Goal: Download file/media

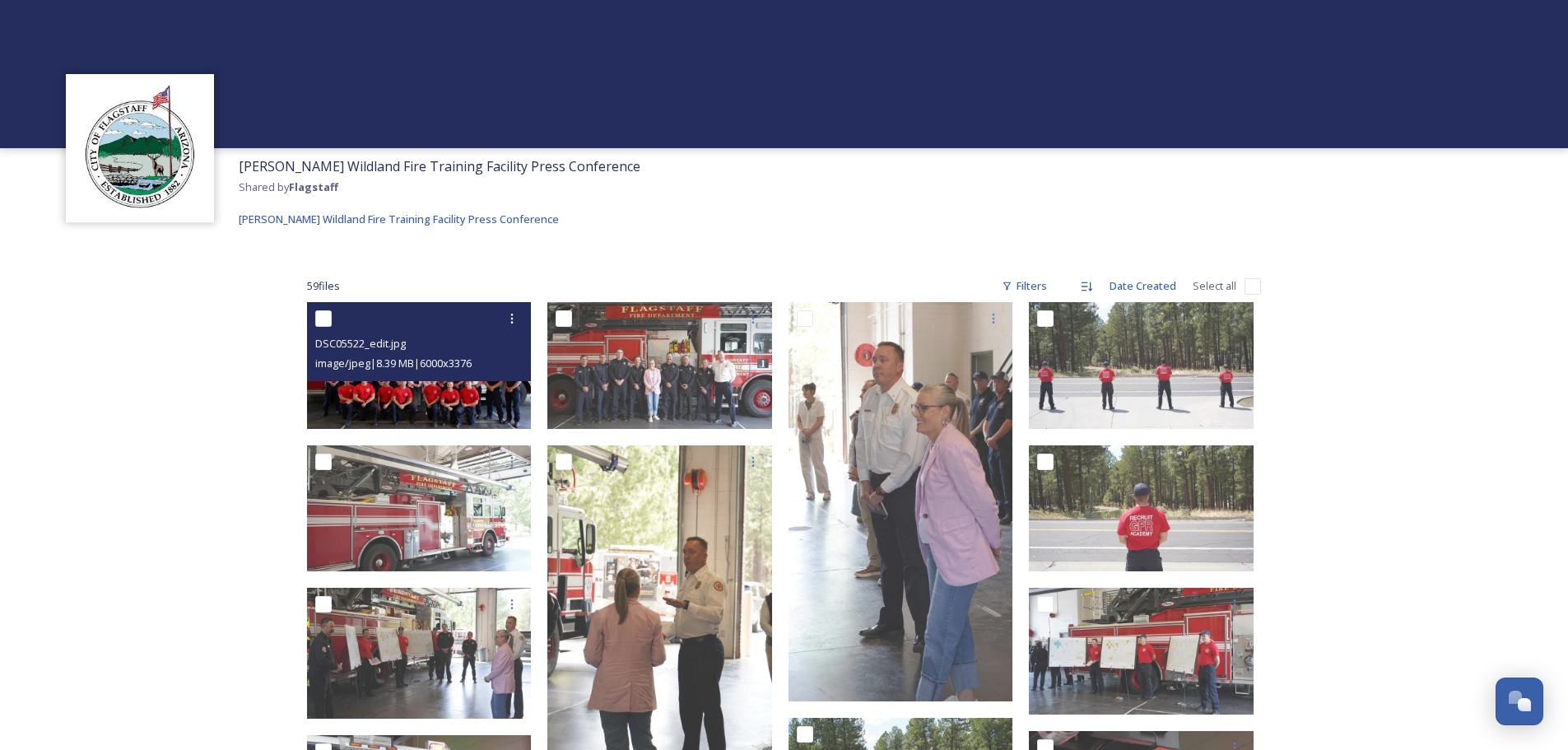
click at [328, 316] on input "checkbox" at bounding box center [323, 318] width 17 height 17
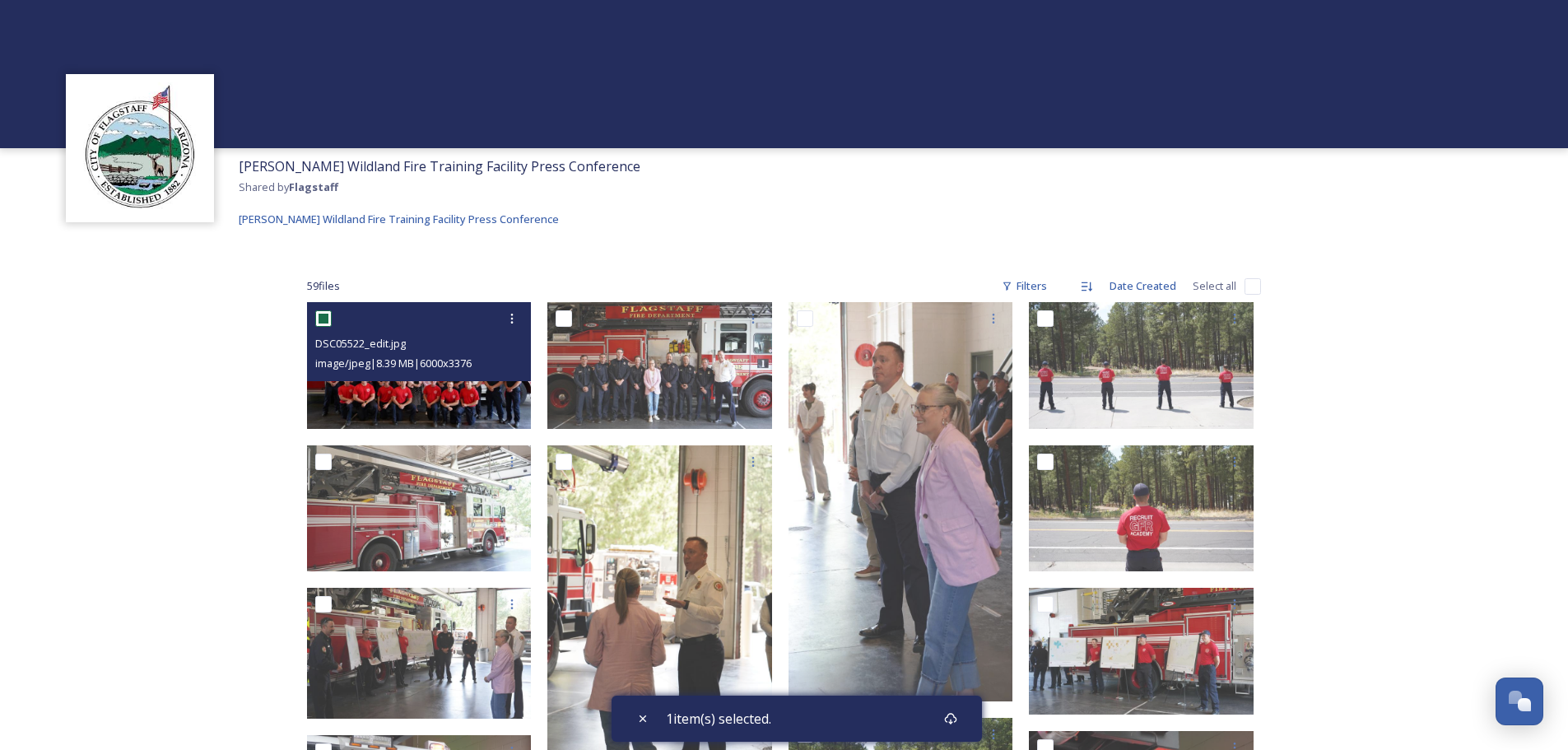
click at [331, 317] on input "checkbox" at bounding box center [323, 318] width 17 height 17
checkbox input "false"
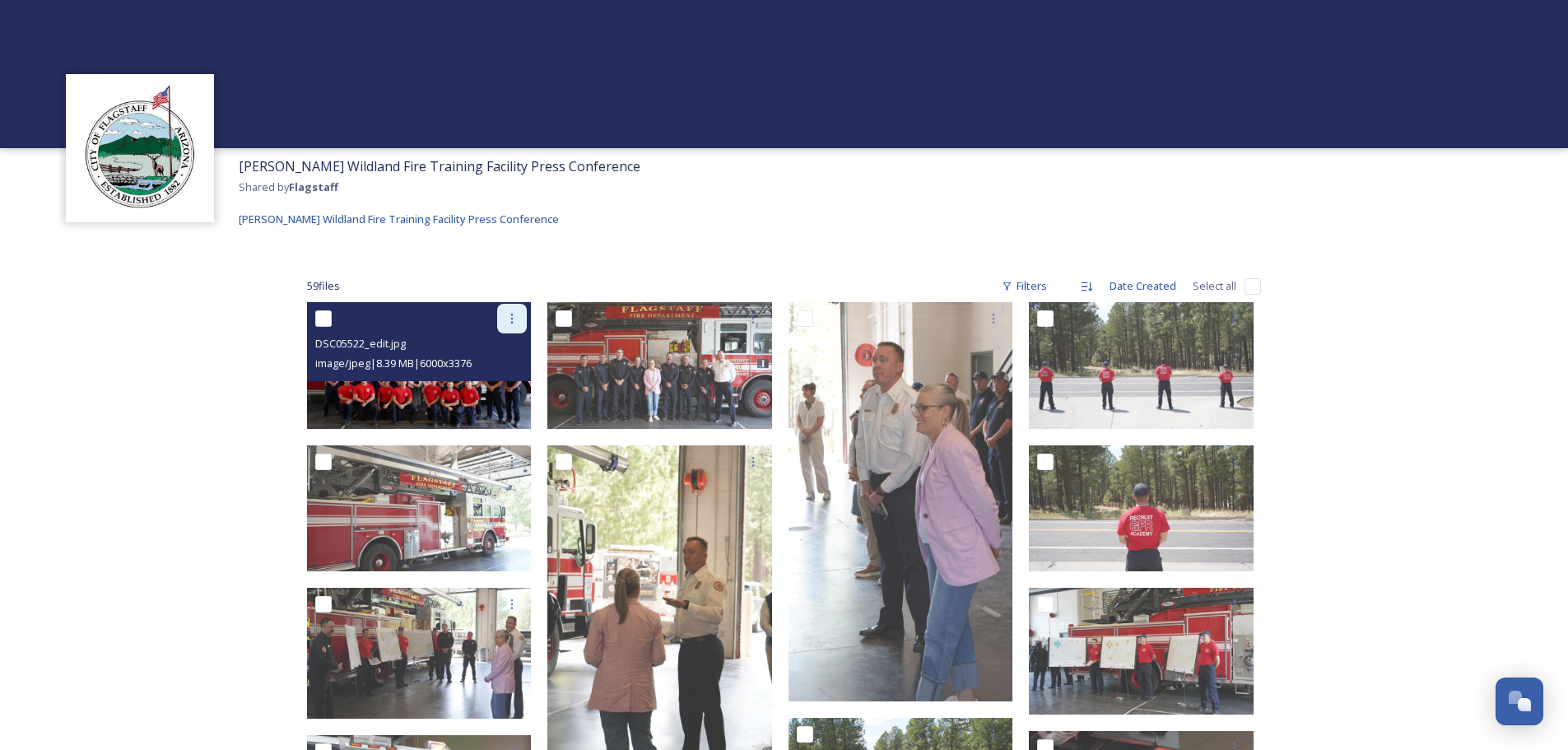
click at [522, 314] on div at bounding box center [512, 318] width 30 height 30
click at [504, 384] on span "Download" at bounding box center [492, 386] width 50 height 16
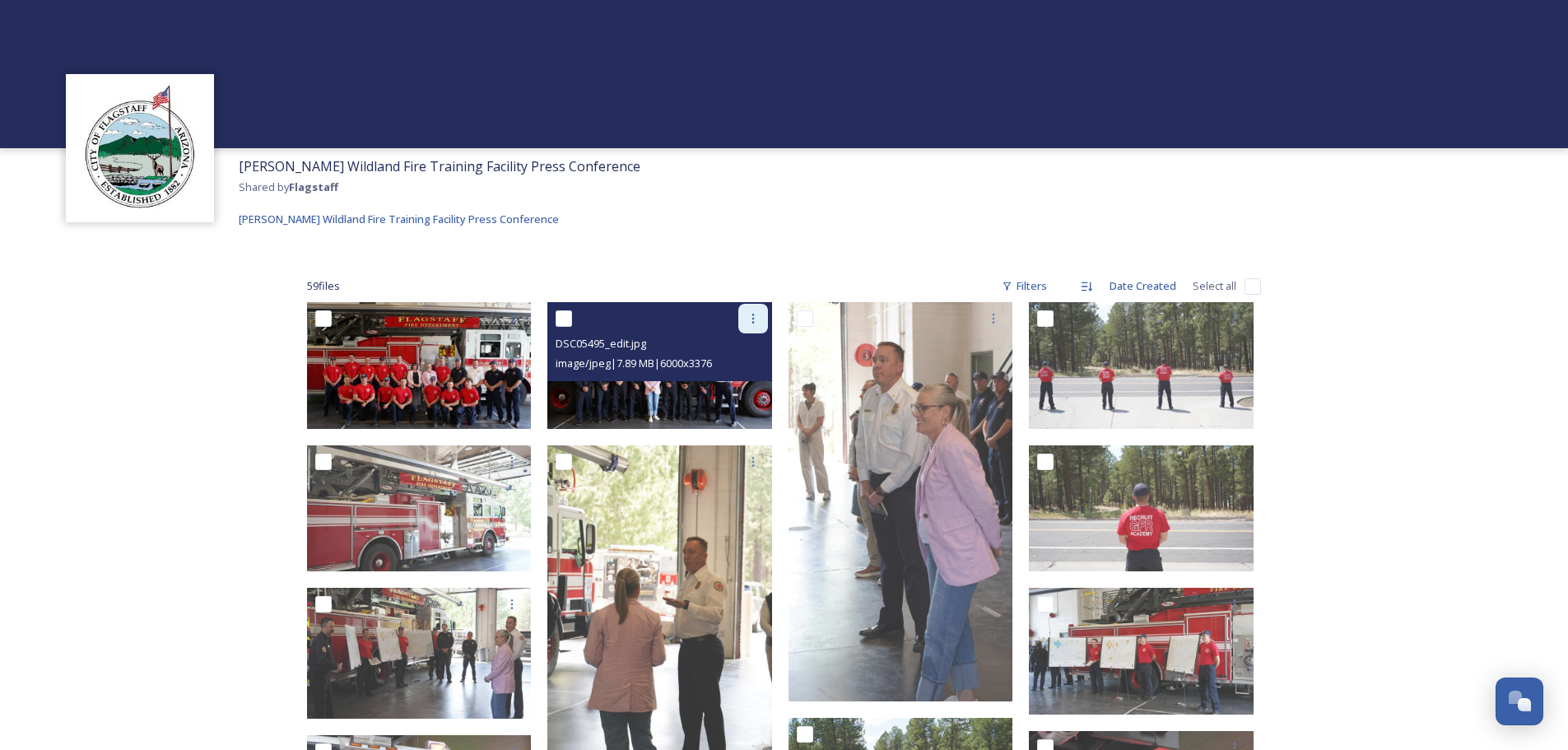
click at [759, 322] on icon at bounding box center [752, 318] width 13 height 13
click at [736, 388] on span "Download" at bounding box center [734, 386] width 50 height 16
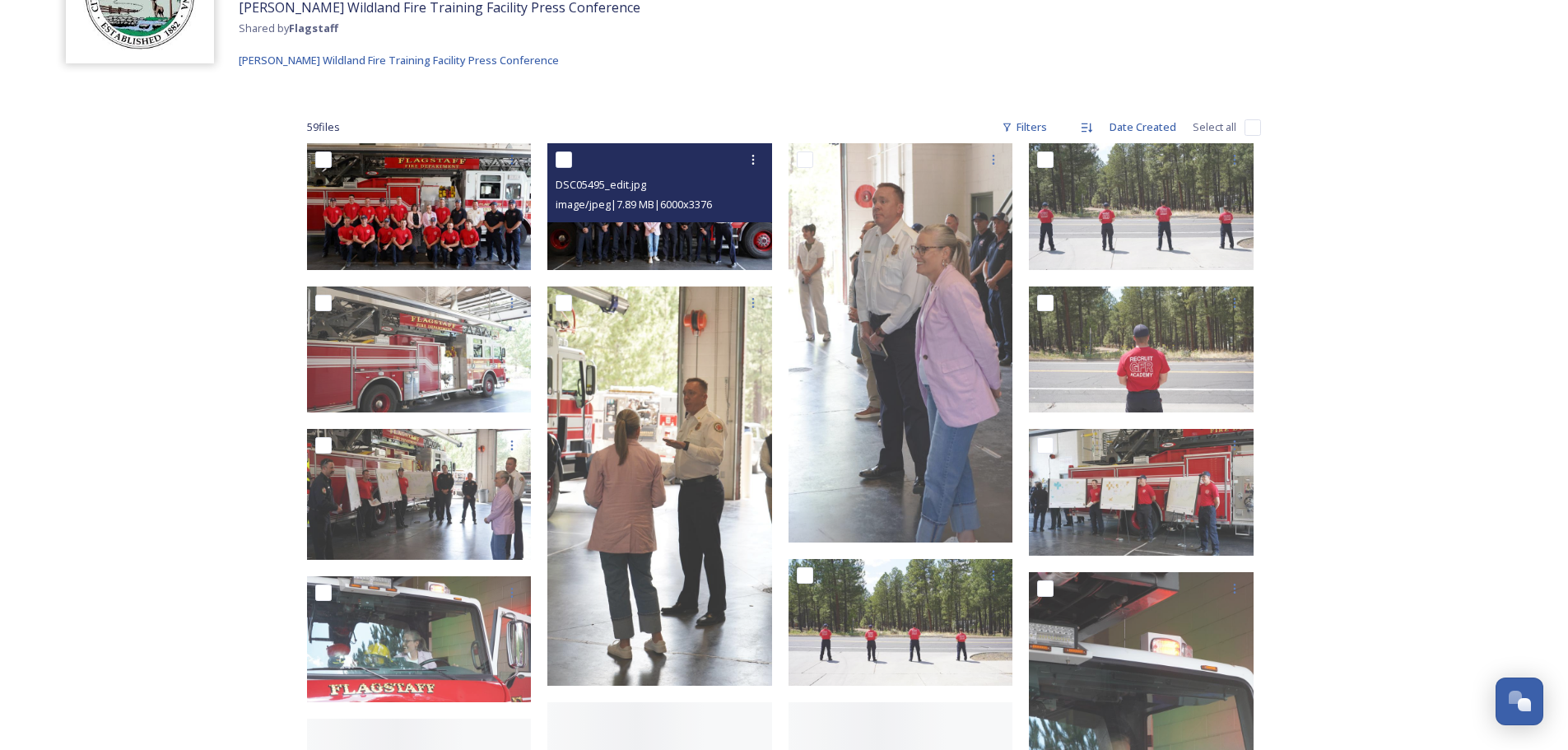
scroll to position [165, 0]
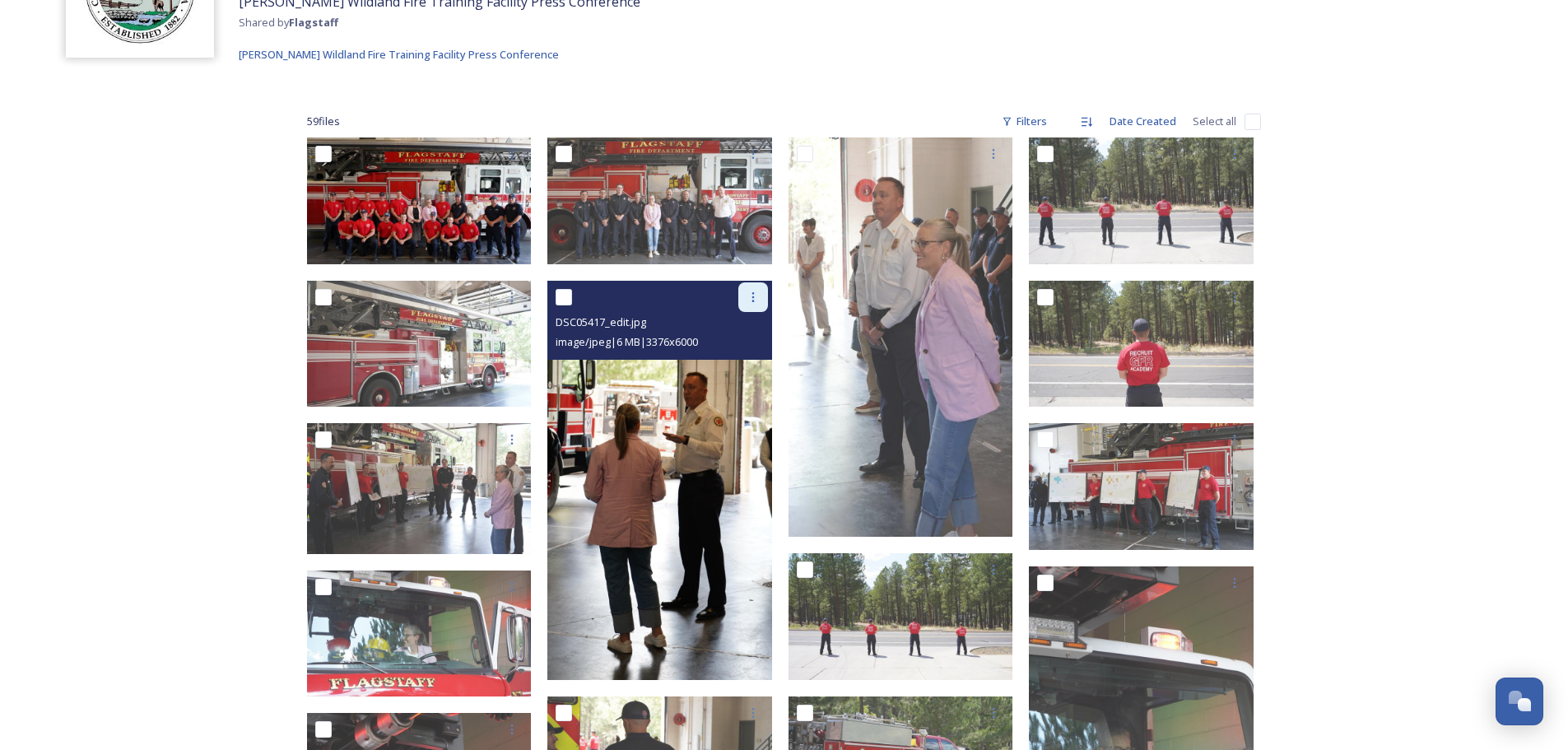
click at [750, 297] on icon at bounding box center [752, 296] width 13 height 13
click at [745, 362] on span "Download" at bounding box center [734, 365] width 50 height 16
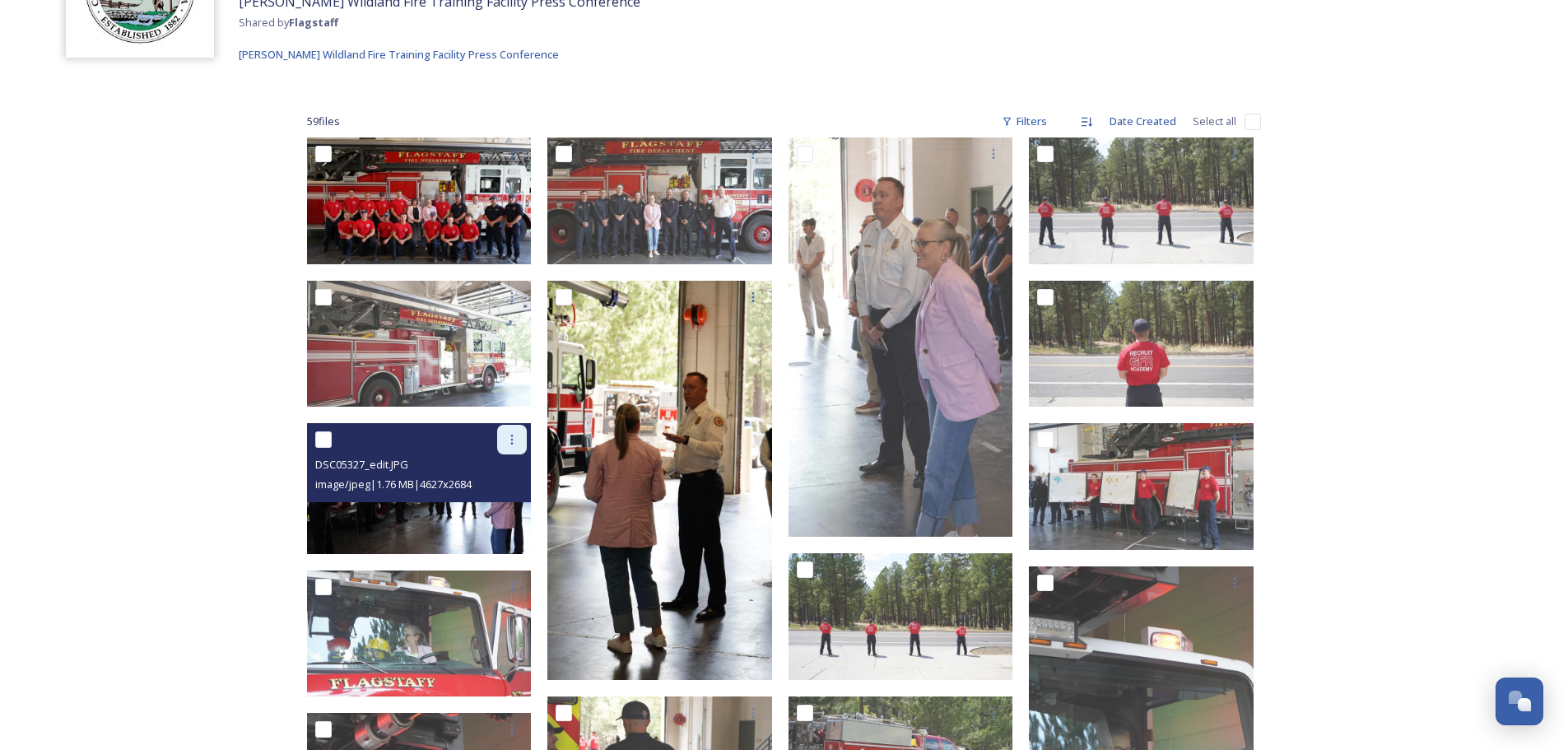
click at [518, 436] on icon at bounding box center [511, 439] width 13 height 13
click at [510, 509] on span "Download" at bounding box center [492, 508] width 50 height 16
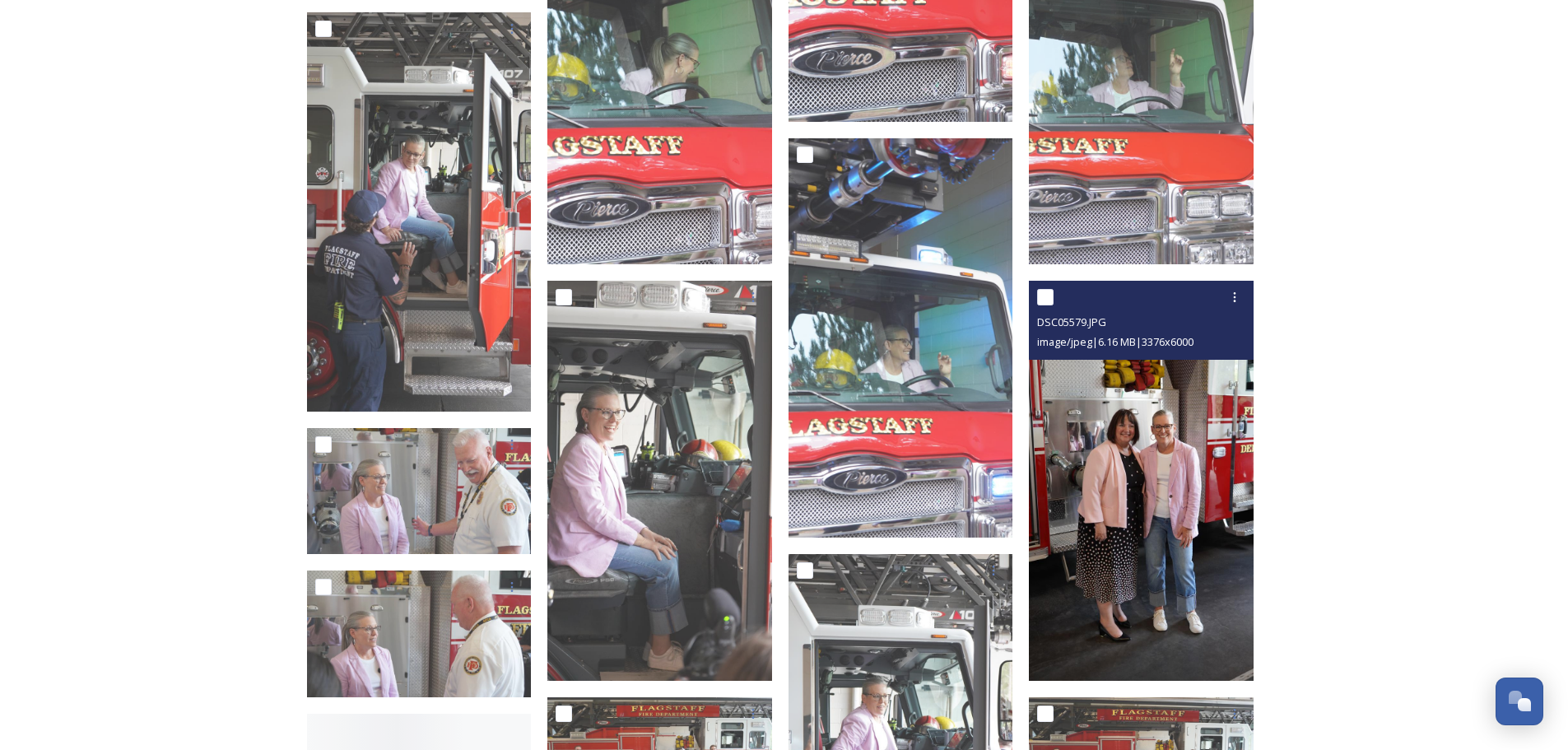
scroll to position [1316, 0]
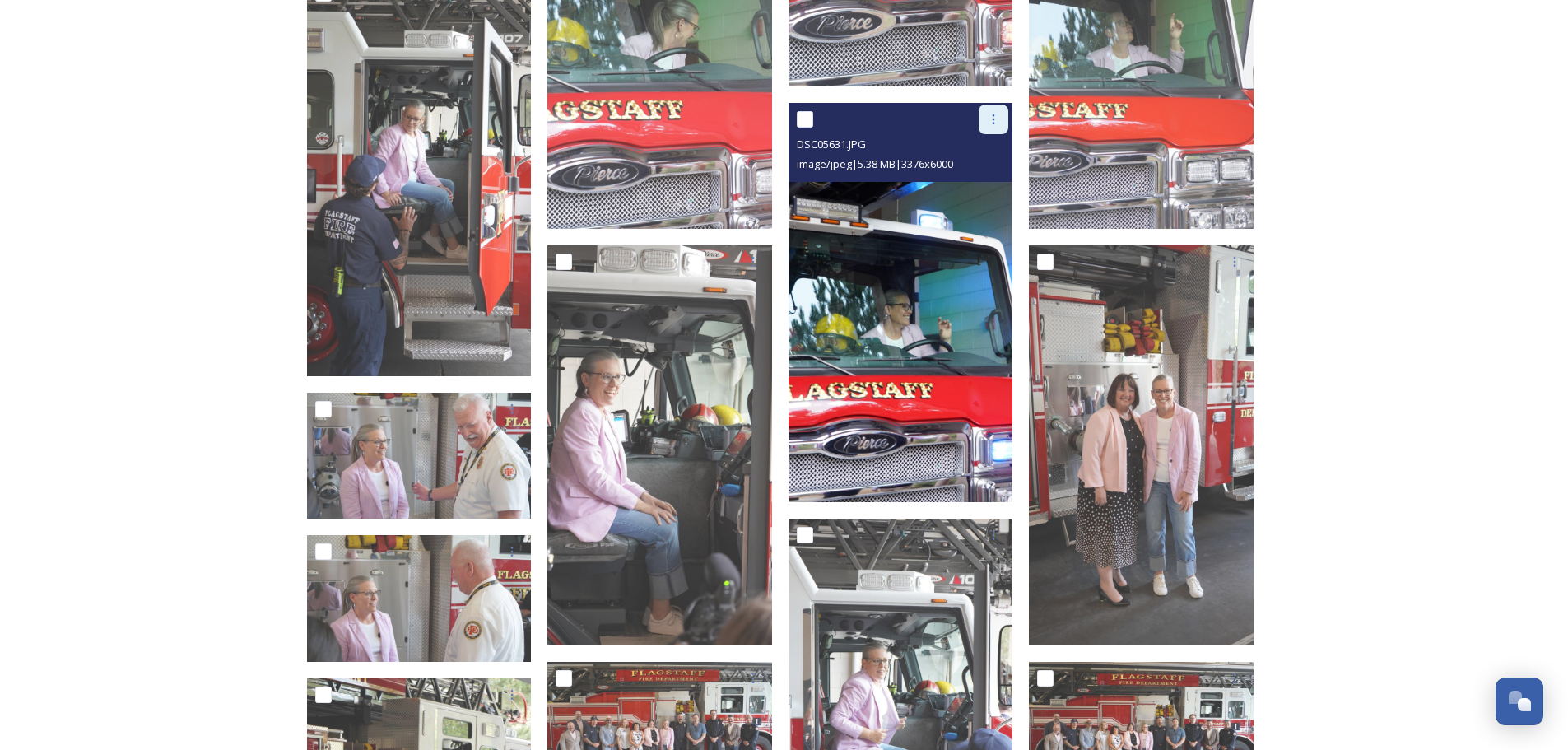
click at [990, 110] on div at bounding box center [994, 120] width 30 height 30
click at [957, 180] on span "Download" at bounding box center [974, 188] width 50 height 16
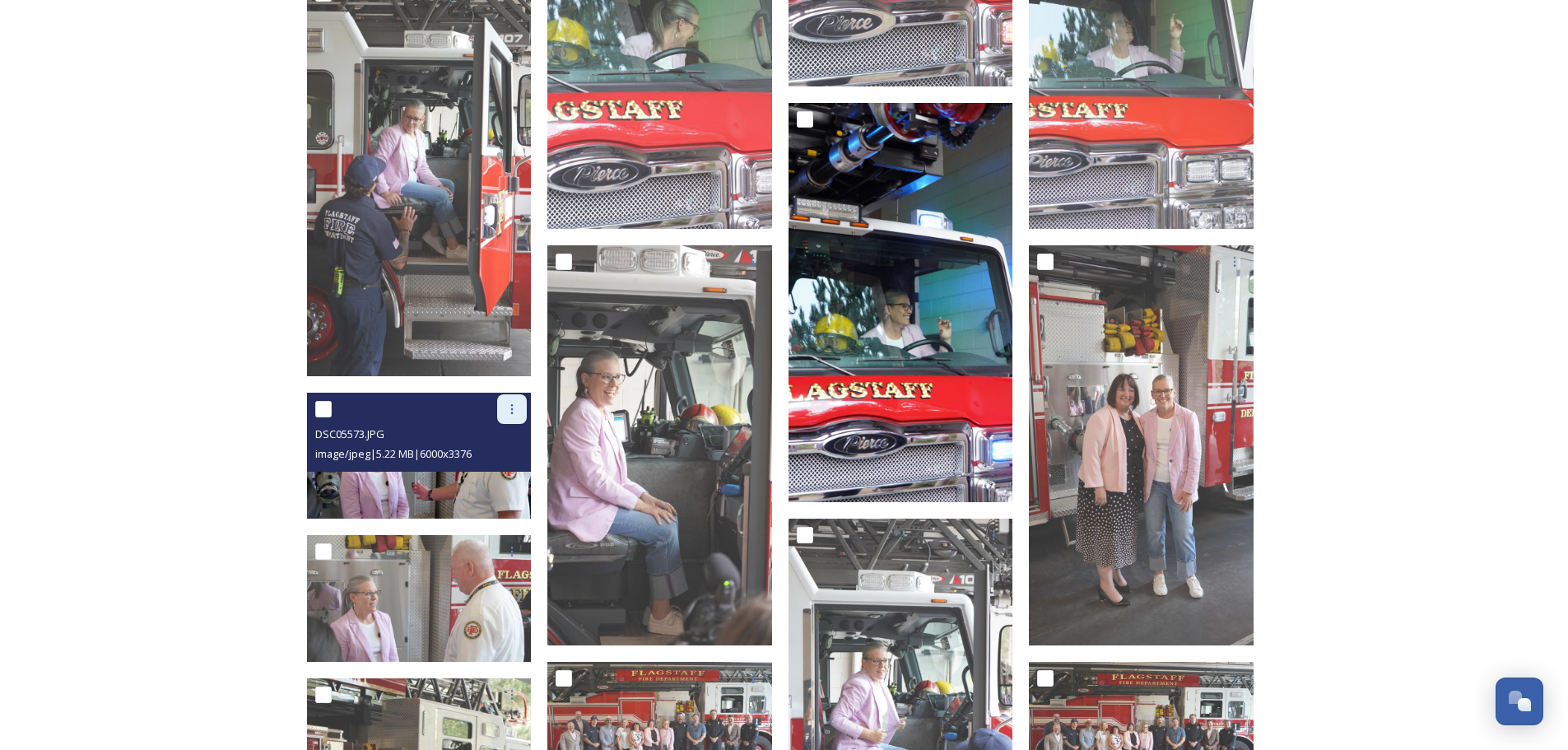
click at [515, 406] on icon at bounding box center [511, 408] width 13 height 13
click at [515, 470] on span "Download" at bounding box center [492, 477] width 50 height 16
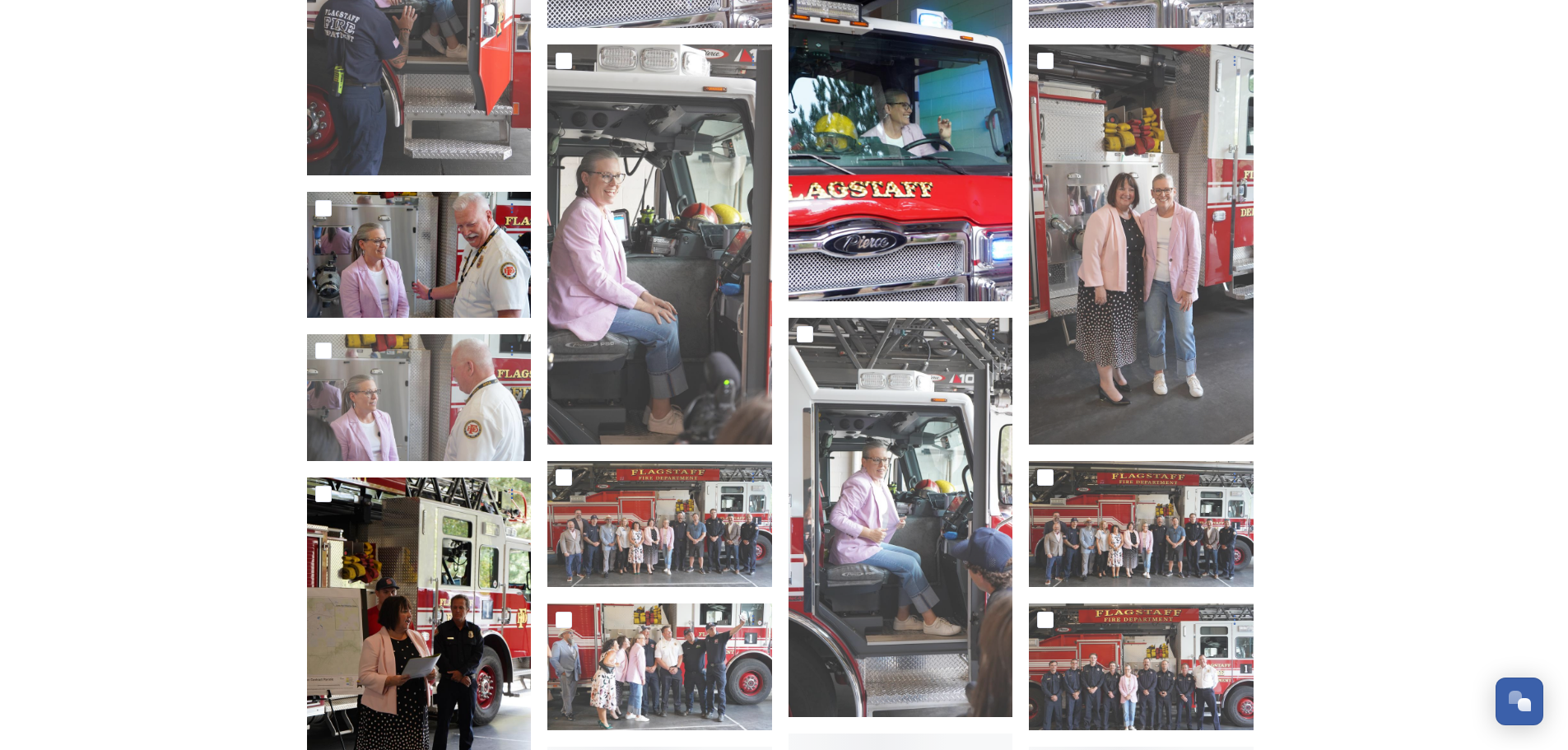
scroll to position [1563, 0]
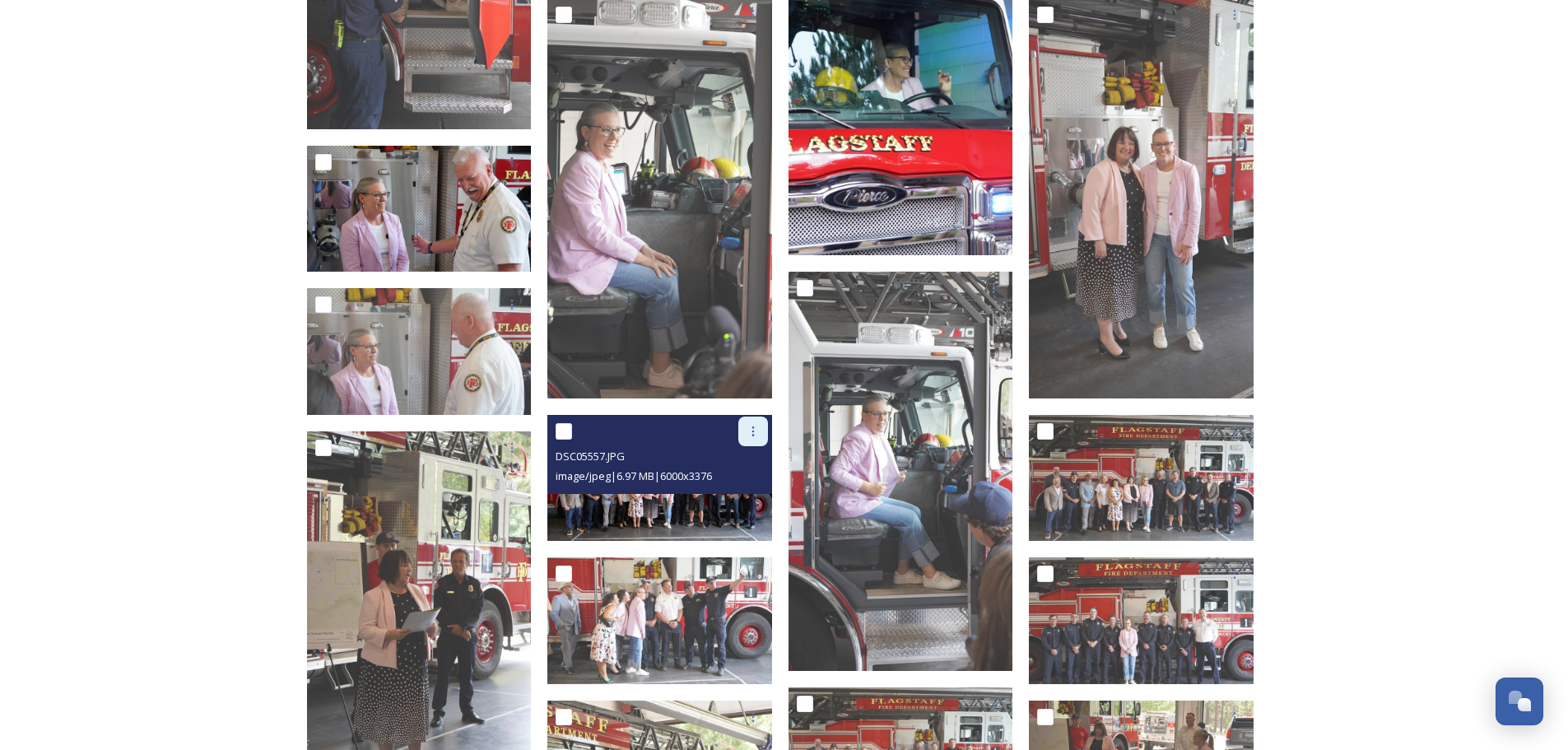
click at [755, 431] on icon at bounding box center [752, 431] width 13 height 13
click at [732, 498] on span "Download" at bounding box center [734, 499] width 50 height 16
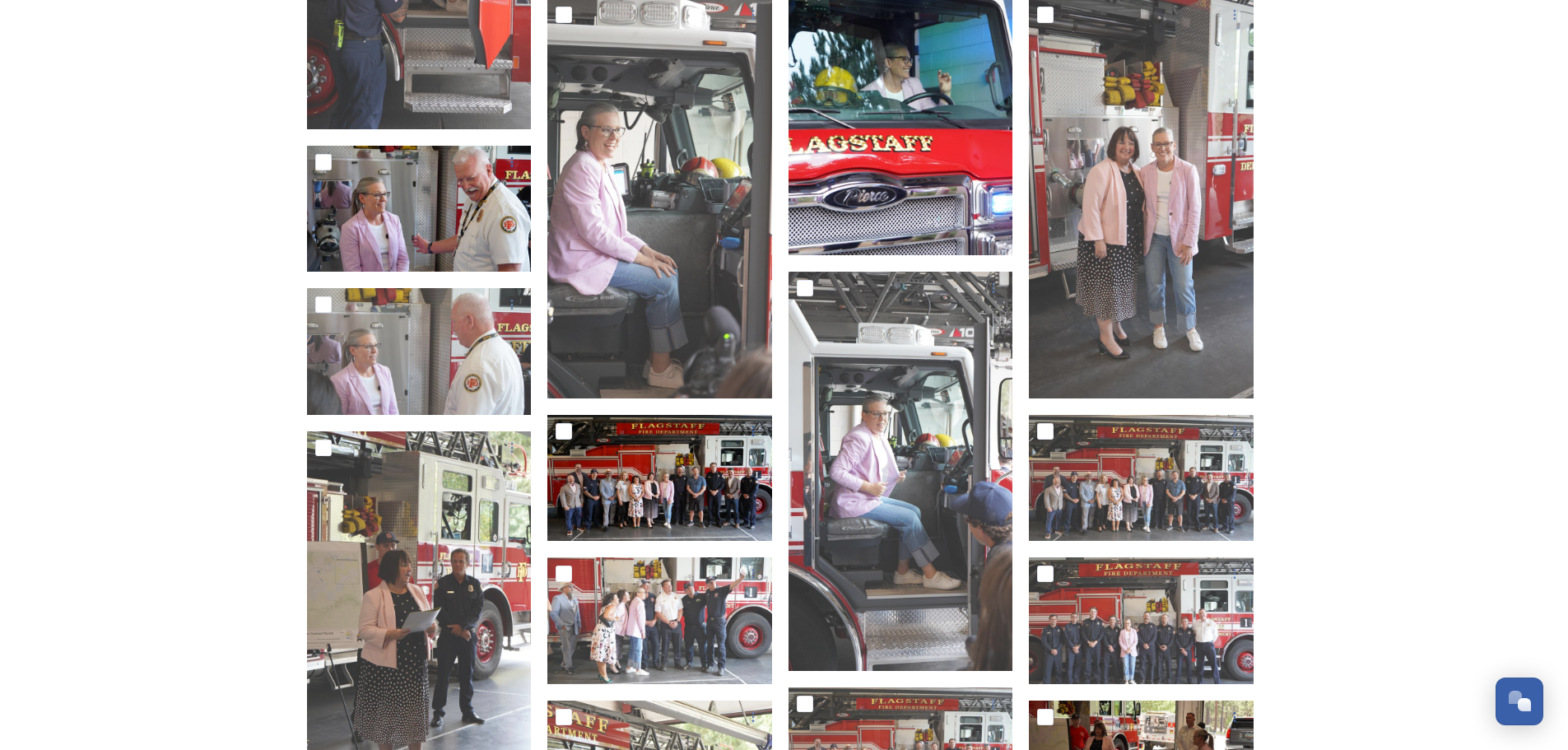
scroll to position [1728, 0]
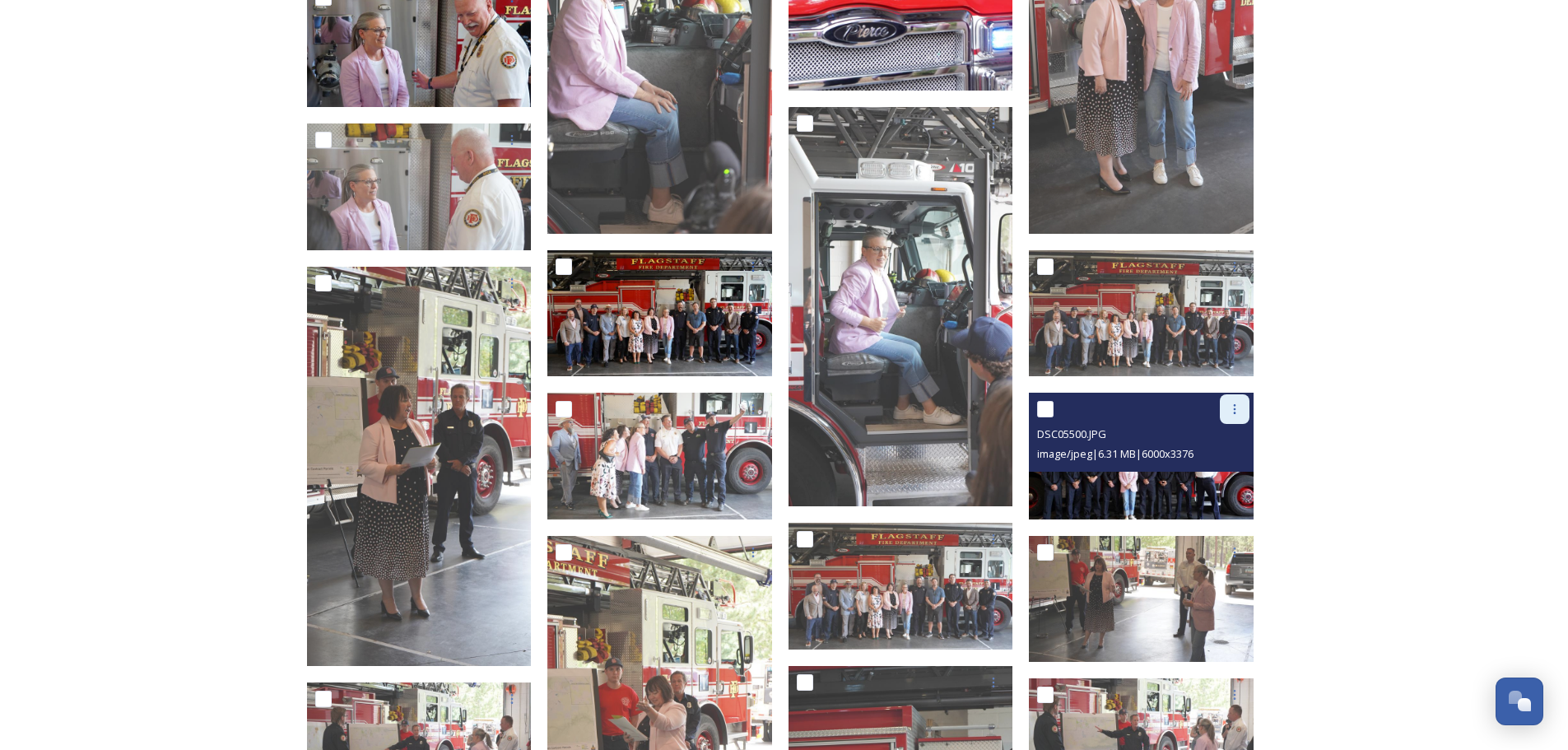
click at [1243, 419] on div at bounding box center [1235, 409] width 30 height 30
click at [1201, 486] on div "Download" at bounding box center [1215, 476] width 66 height 32
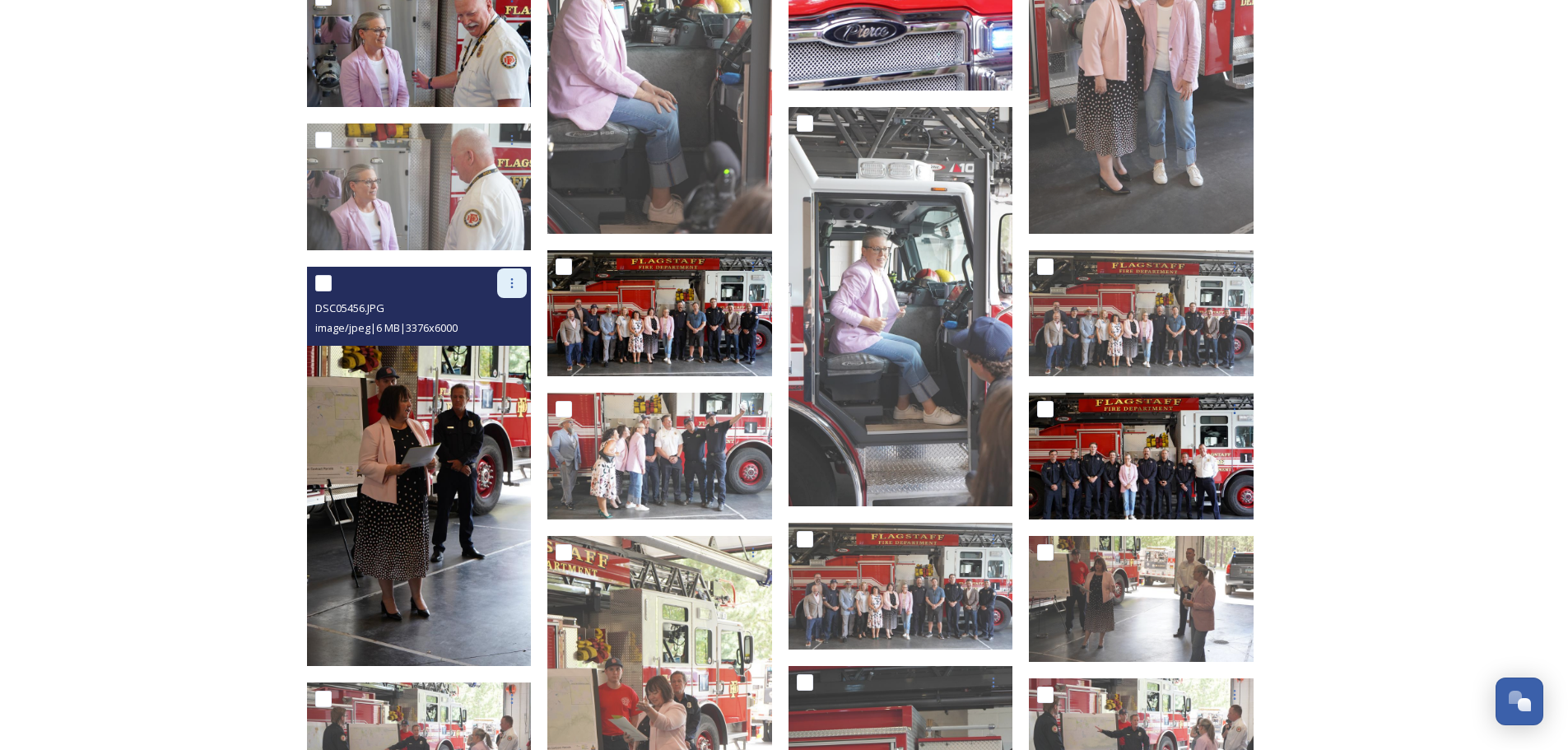
click at [514, 285] on icon at bounding box center [511, 283] width 13 height 13
click at [499, 350] on span "Download" at bounding box center [492, 351] width 50 height 16
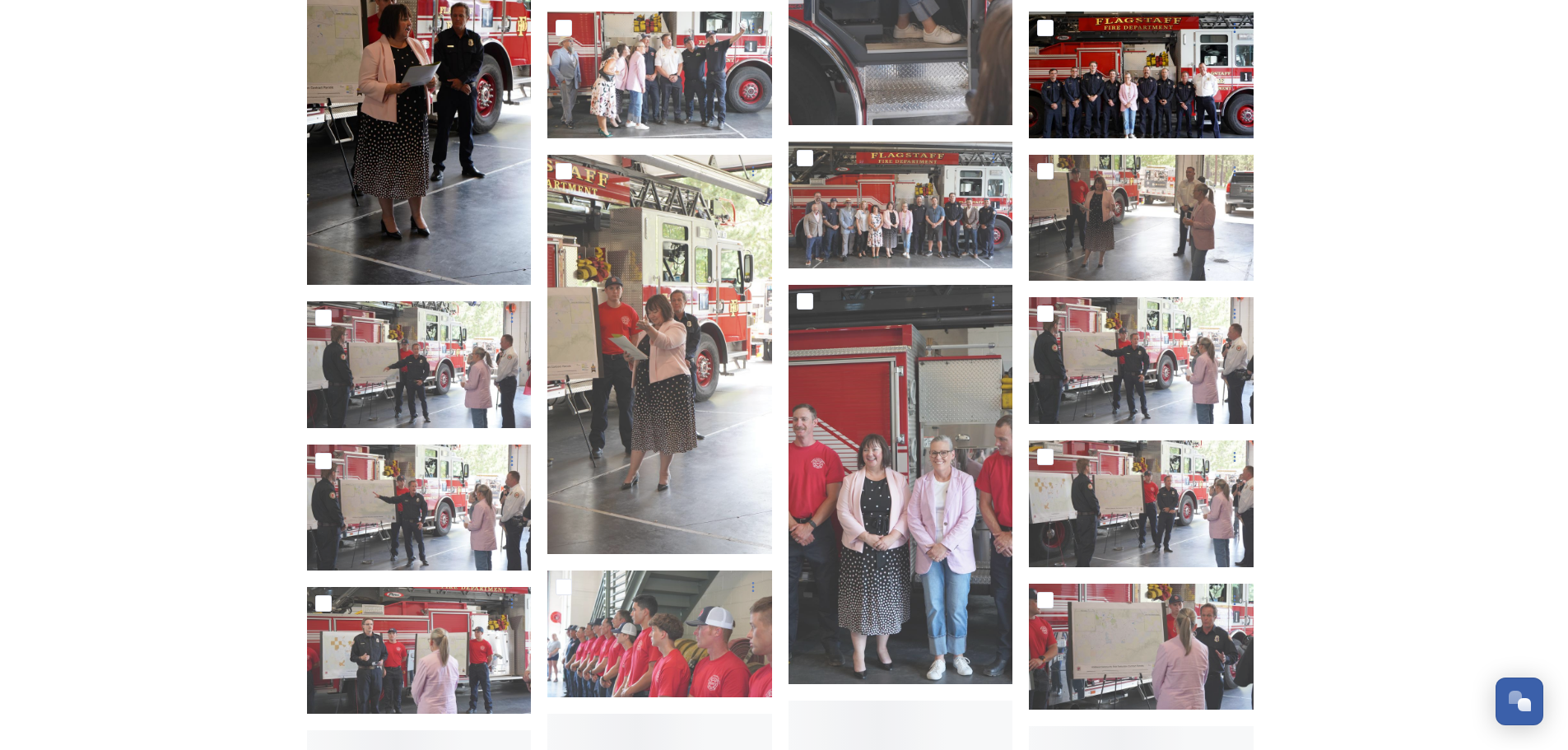
scroll to position [2139, 0]
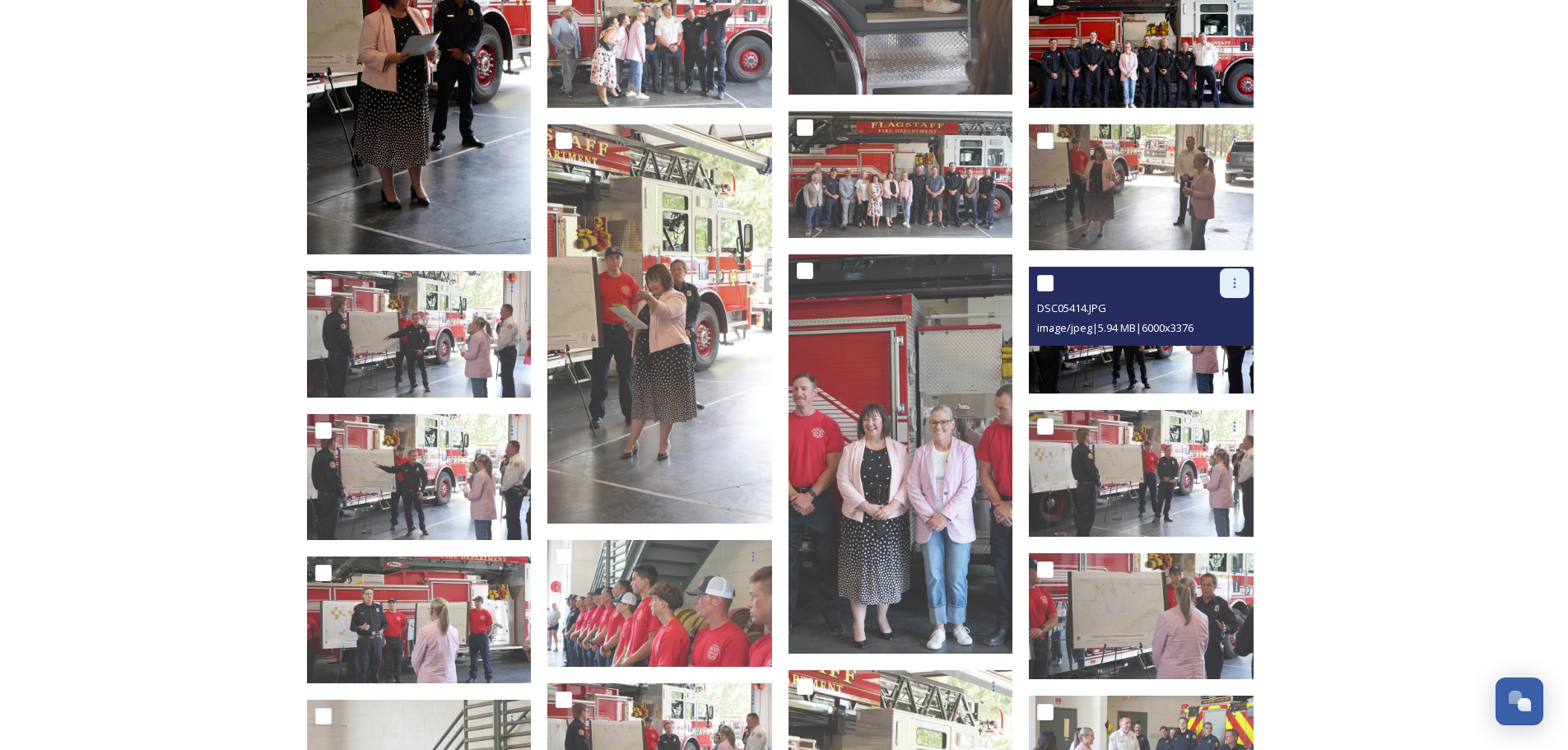
click at [1234, 280] on icon at bounding box center [1234, 283] width 13 height 13
click at [1205, 347] on span "Download" at bounding box center [1215, 352] width 50 height 16
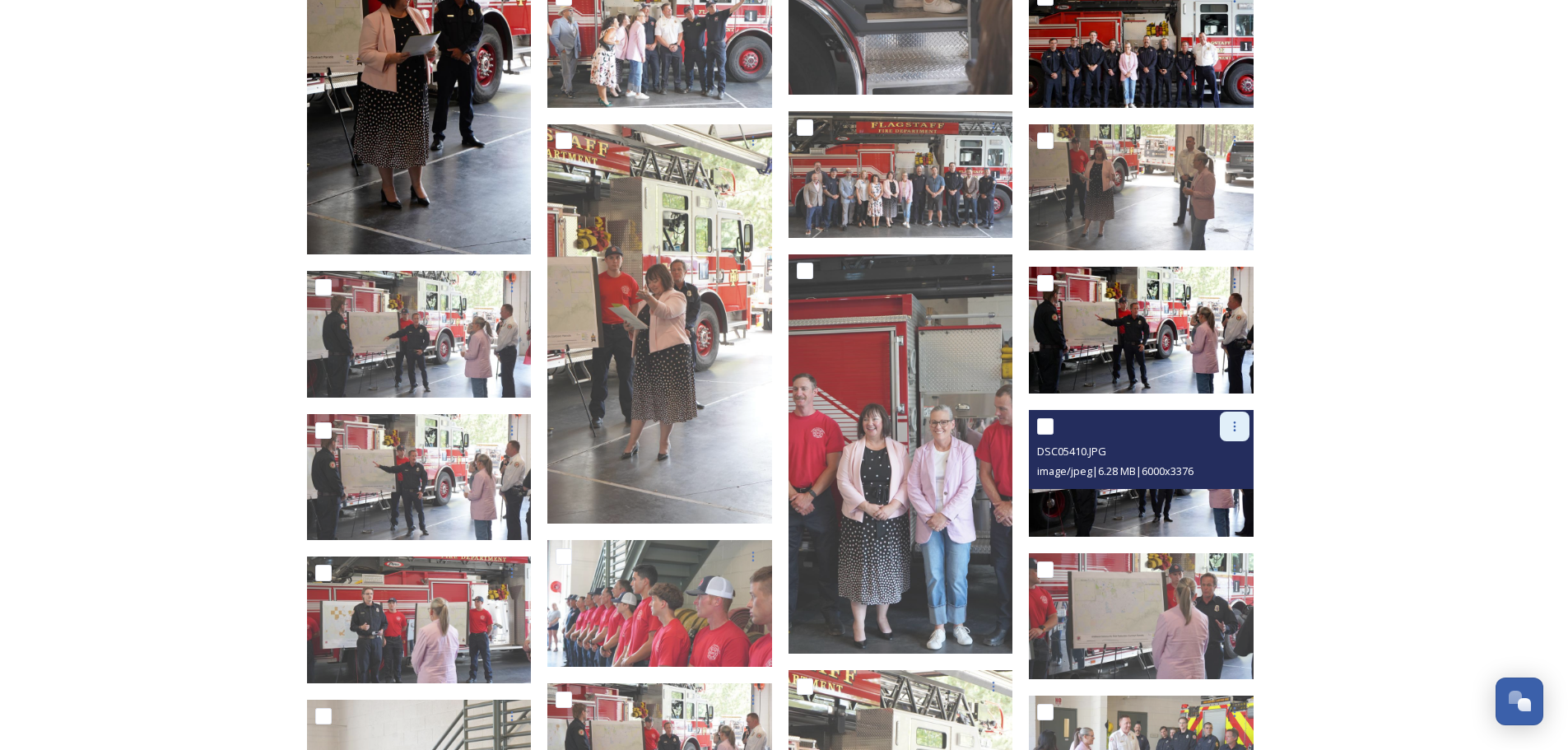
click at [1233, 429] on icon at bounding box center [1234, 426] width 13 height 13
click at [1214, 493] on span "Download" at bounding box center [1215, 494] width 50 height 16
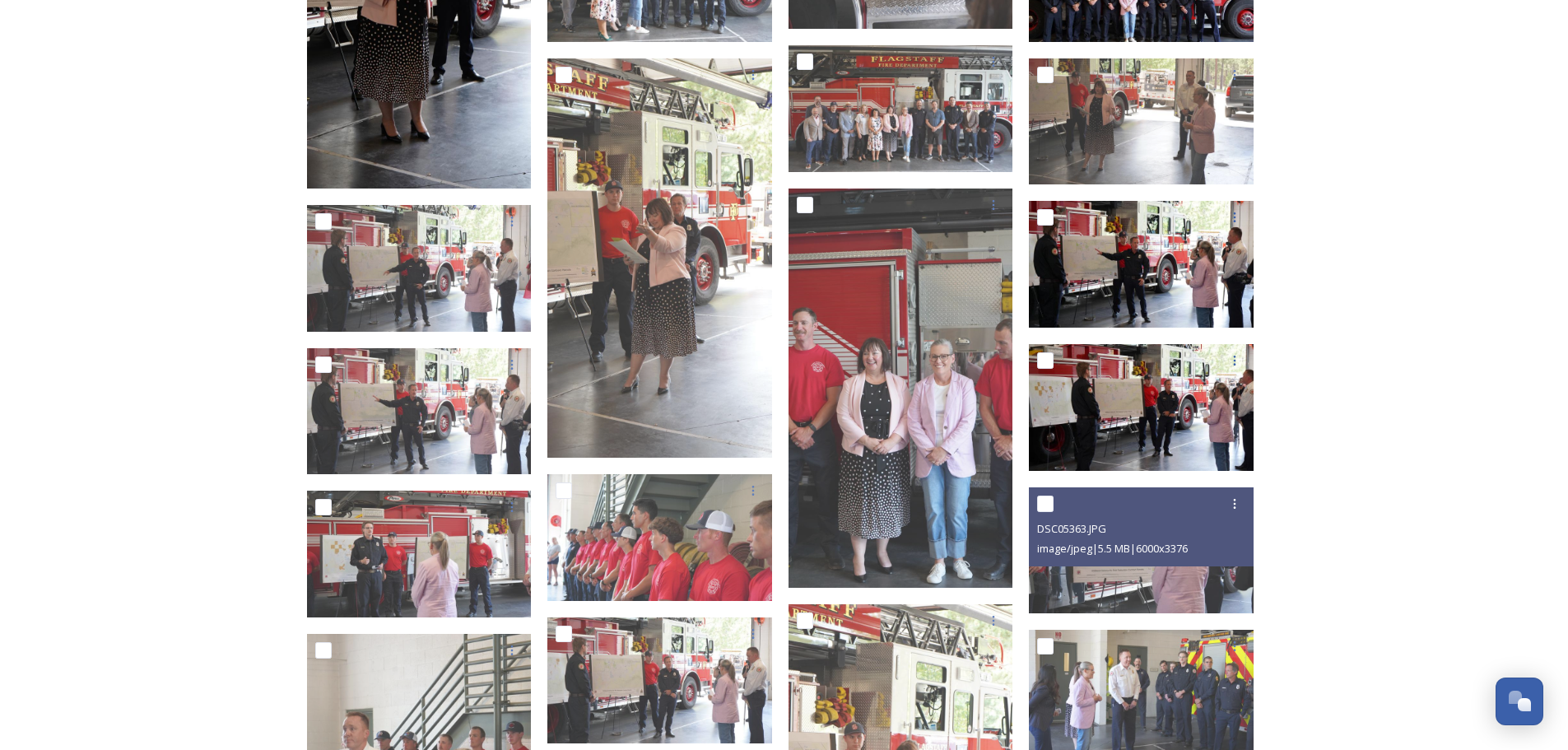
scroll to position [2386, 0]
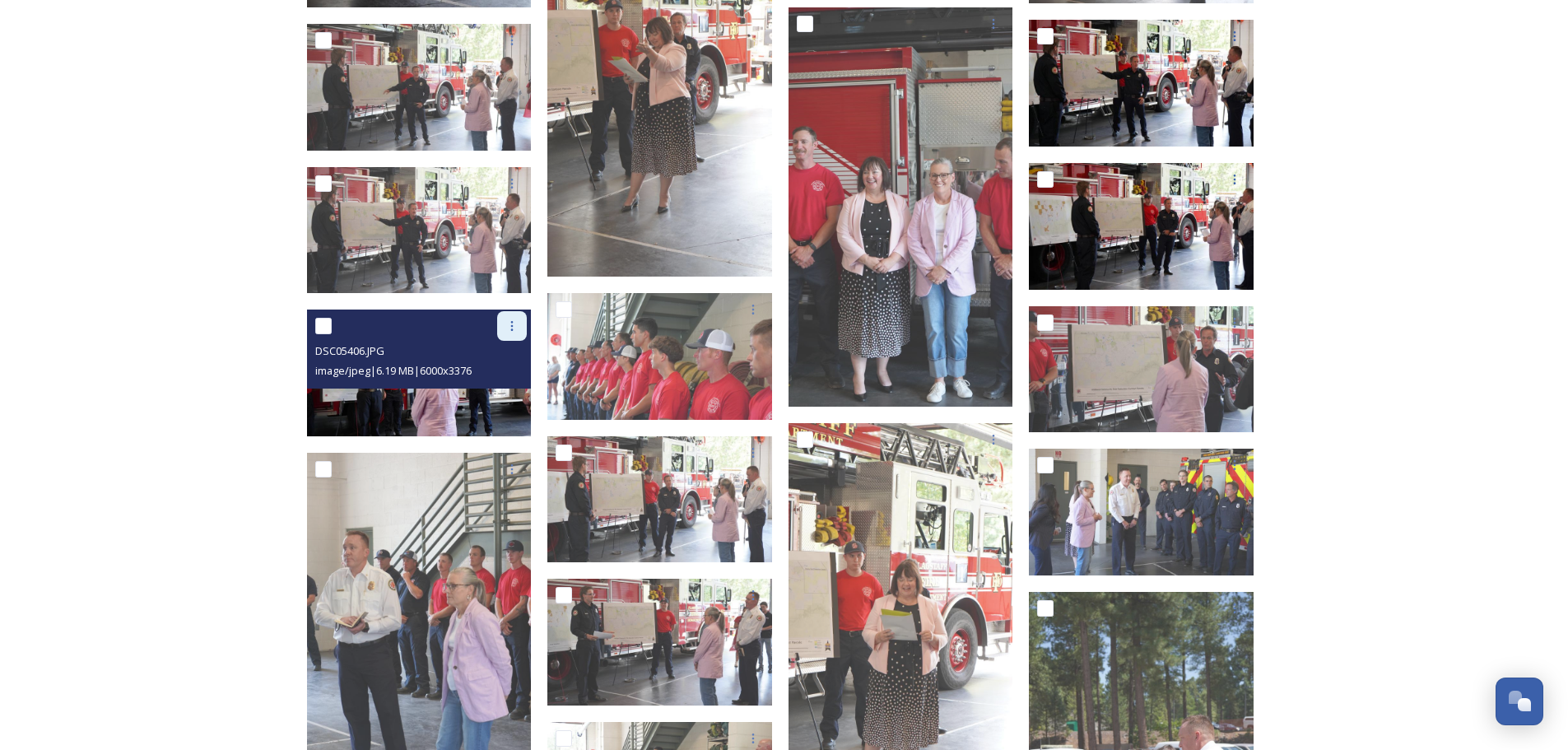
click at [517, 331] on icon at bounding box center [511, 325] width 13 height 13
click at [503, 397] on span "Download" at bounding box center [492, 394] width 50 height 16
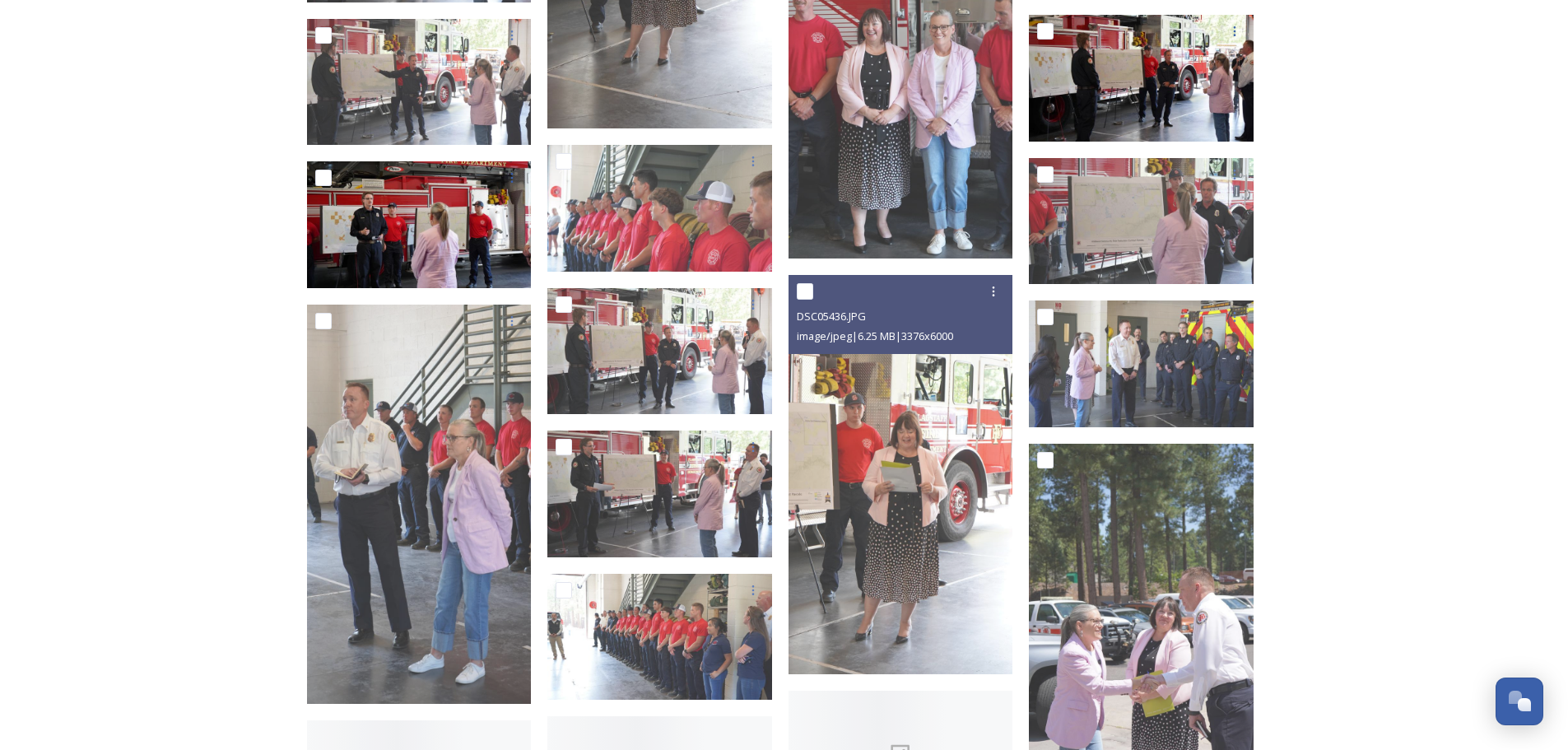
scroll to position [2550, 0]
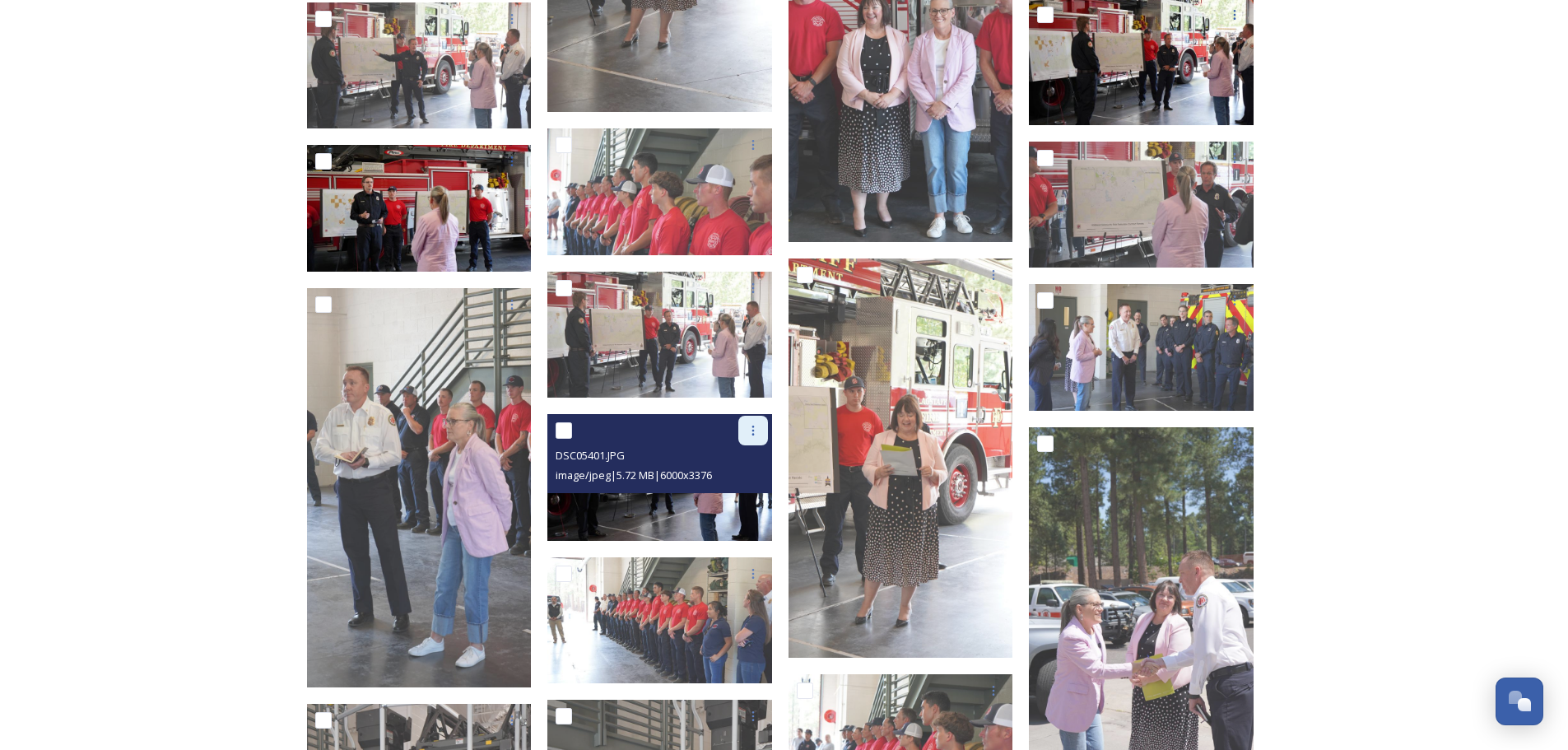
click at [753, 430] on icon at bounding box center [752, 431] width 2 height 10
click at [736, 490] on span "Download" at bounding box center [734, 498] width 50 height 16
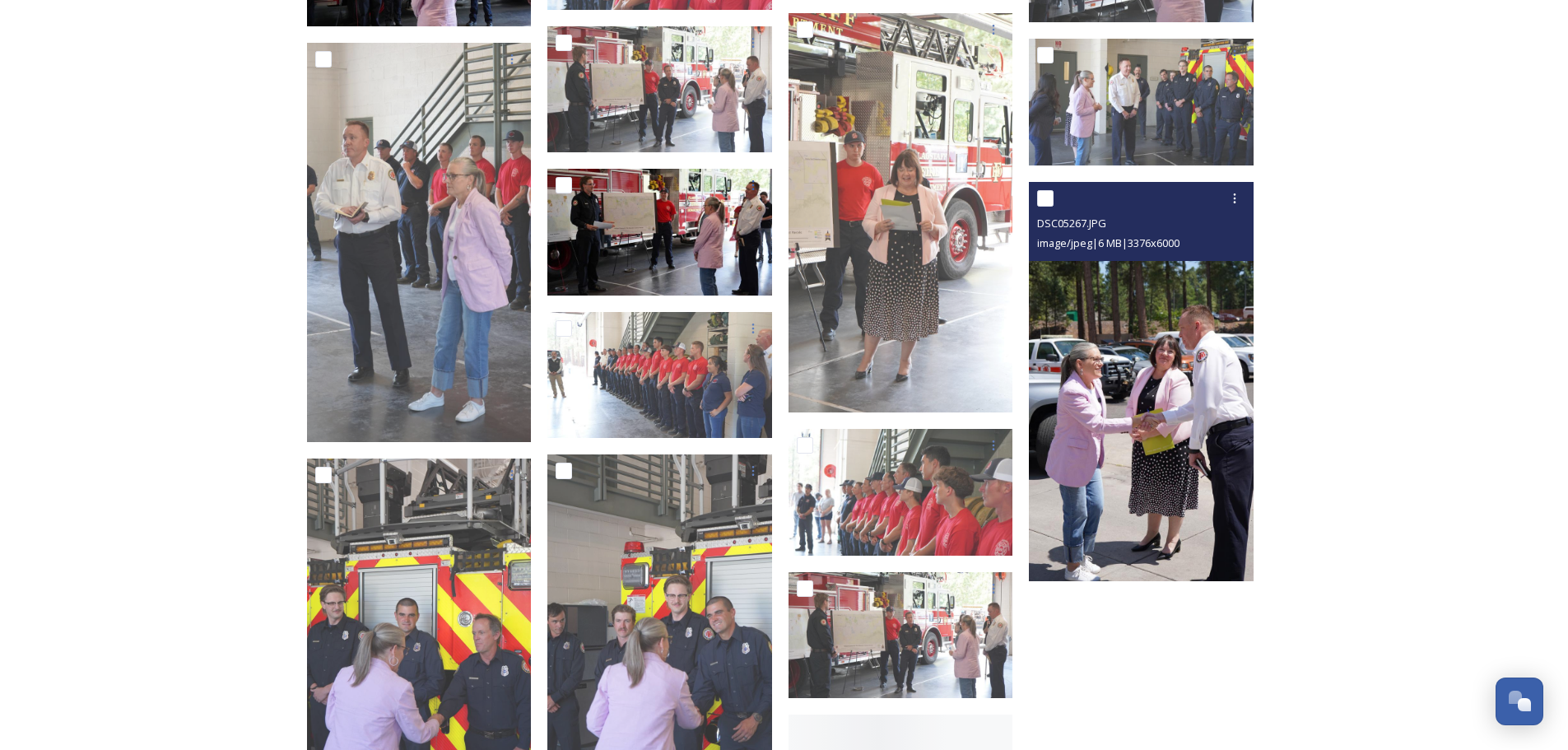
scroll to position [2797, 0]
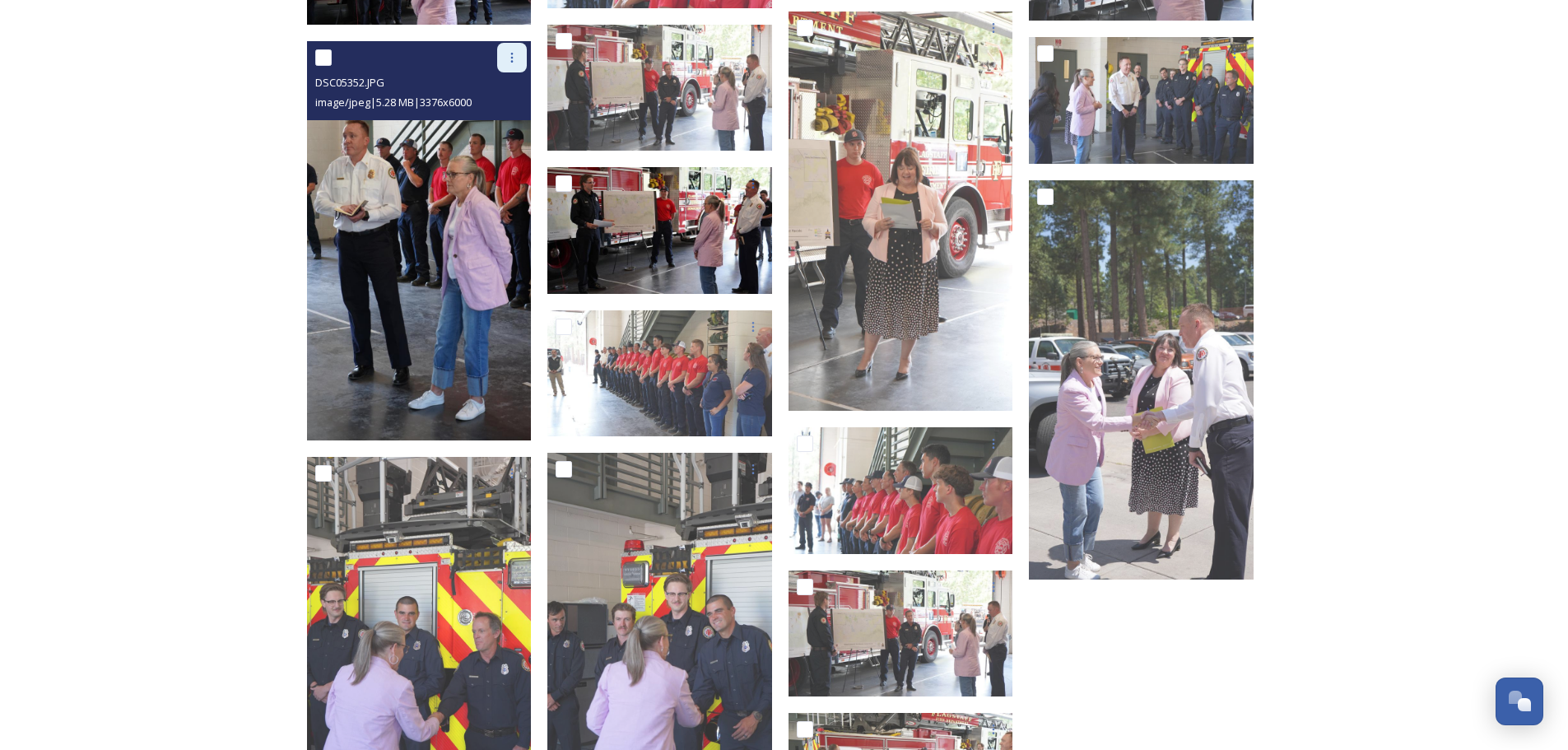
click at [510, 64] on div at bounding box center [512, 57] width 30 height 30
click at [498, 124] on span "Download" at bounding box center [492, 125] width 50 height 16
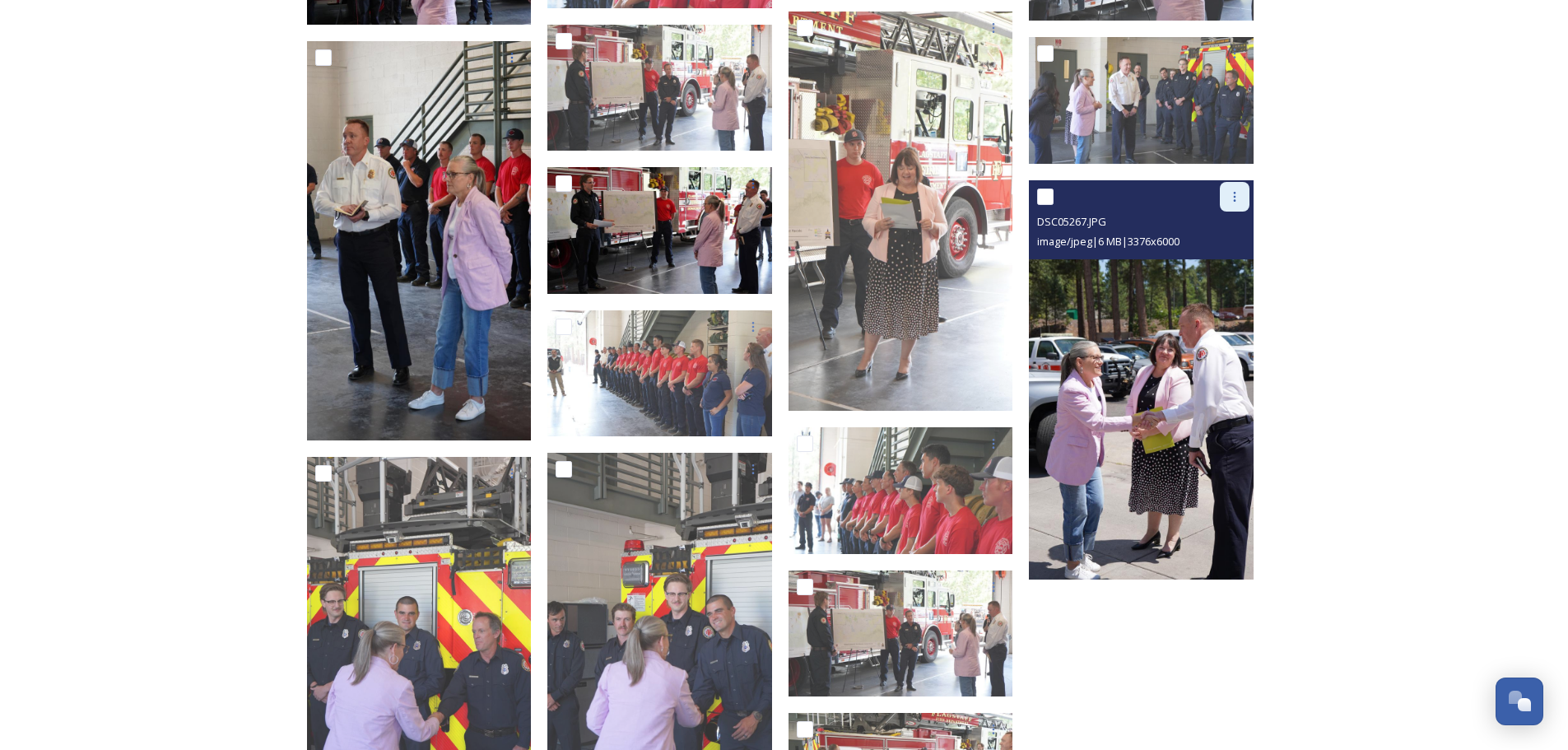
click at [1233, 198] on icon at bounding box center [1234, 196] width 13 height 13
click at [1224, 262] on span "Download" at bounding box center [1215, 265] width 50 height 16
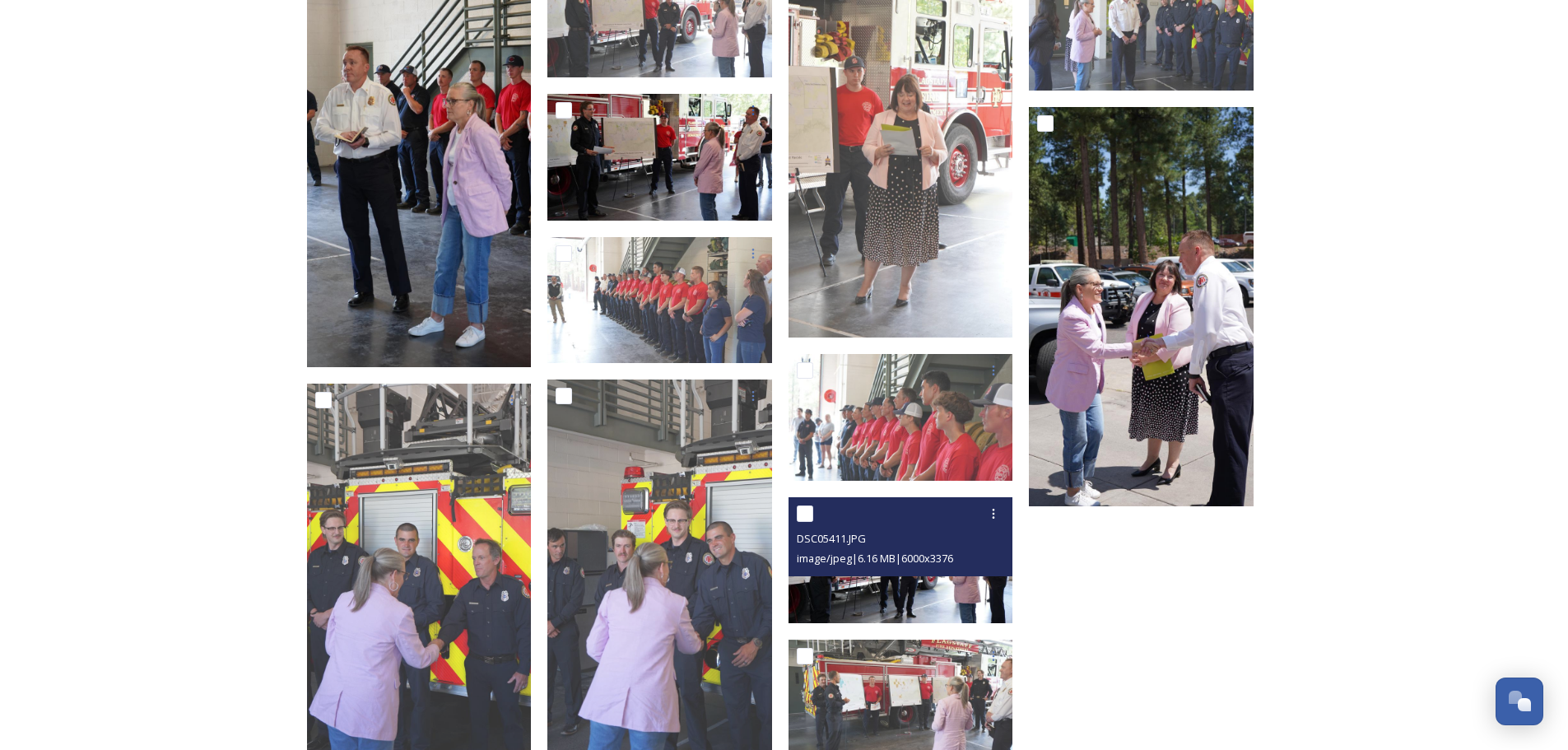
scroll to position [2962, 0]
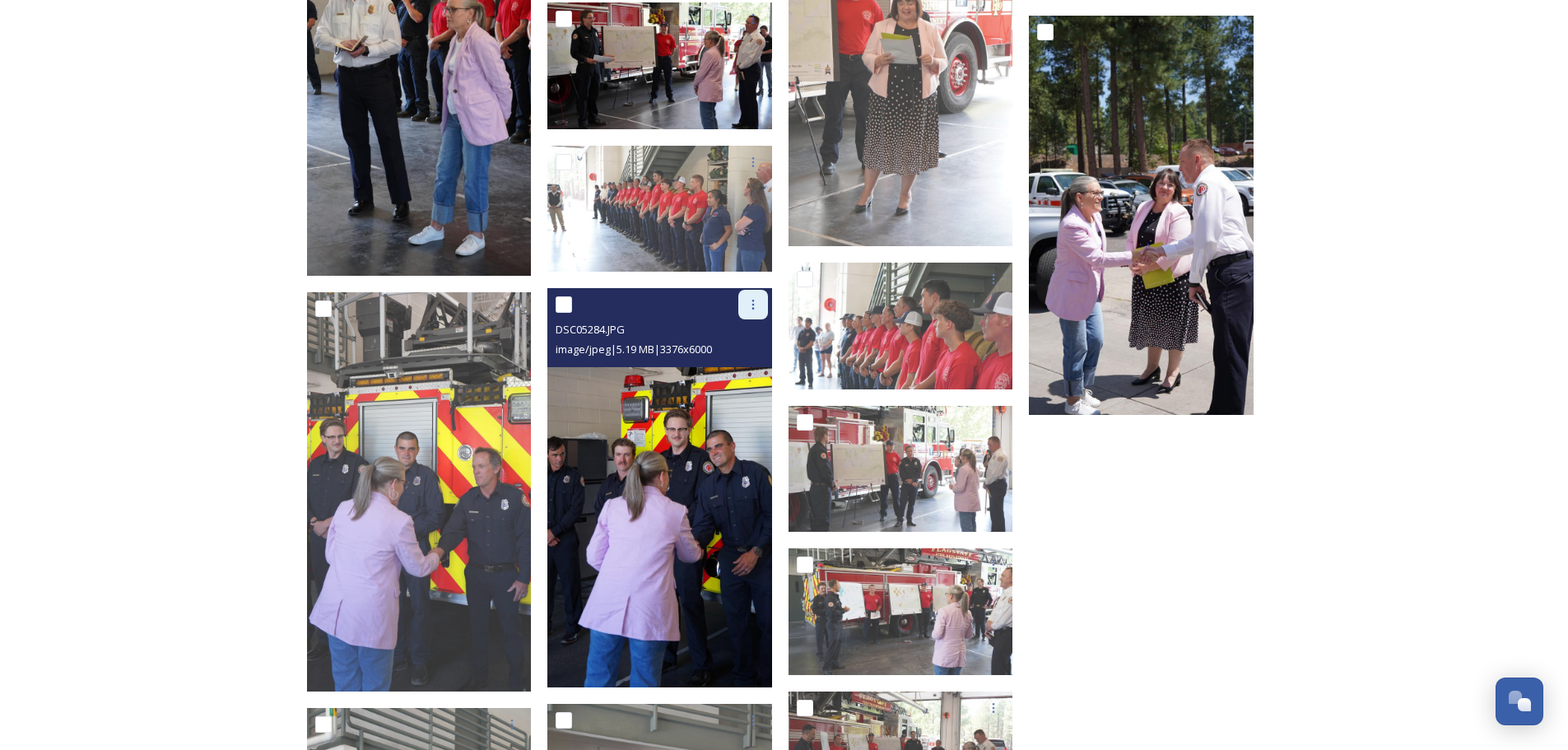
click at [750, 308] on icon at bounding box center [752, 303] width 13 height 13
click at [737, 368] on span "Download" at bounding box center [734, 373] width 50 height 16
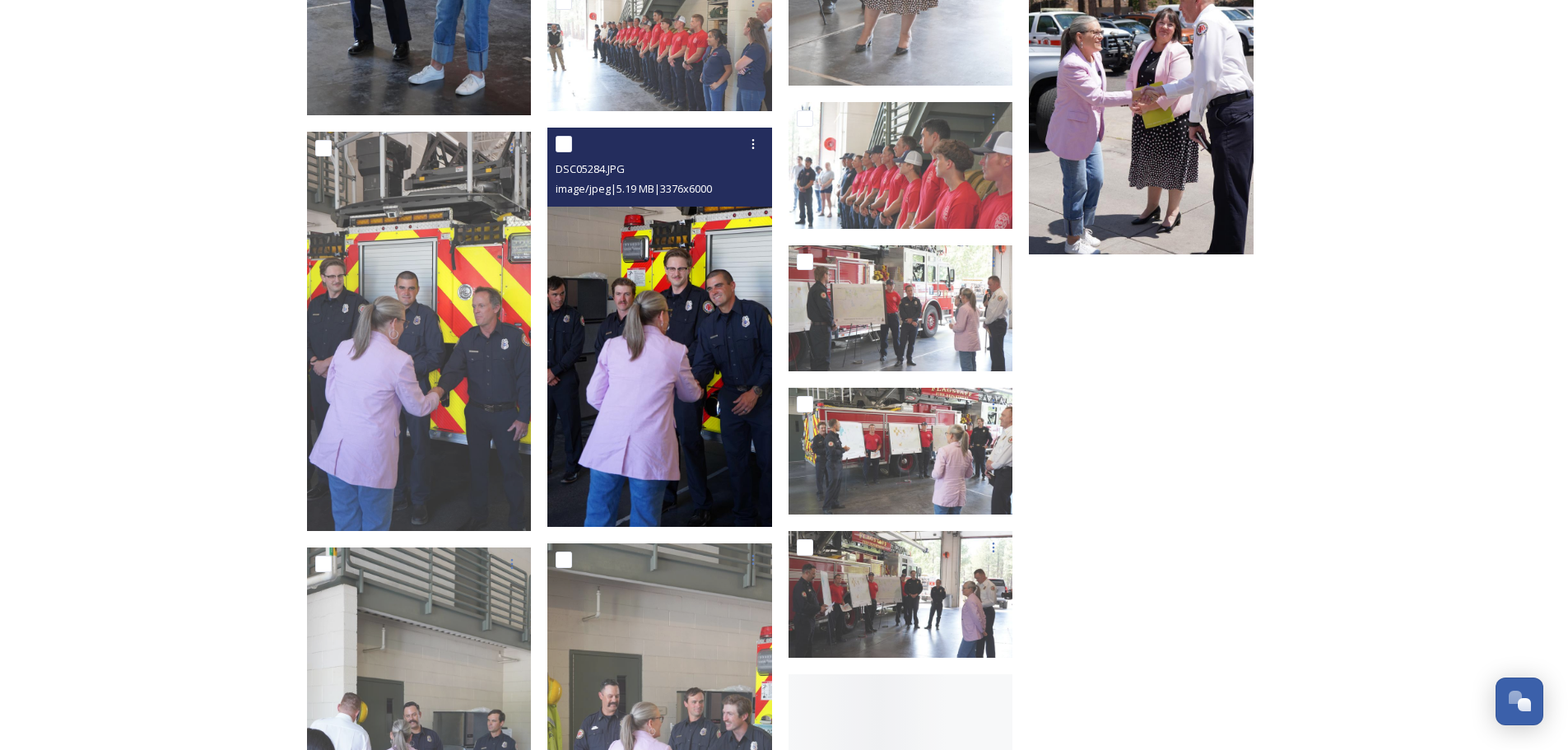
scroll to position [3126, 0]
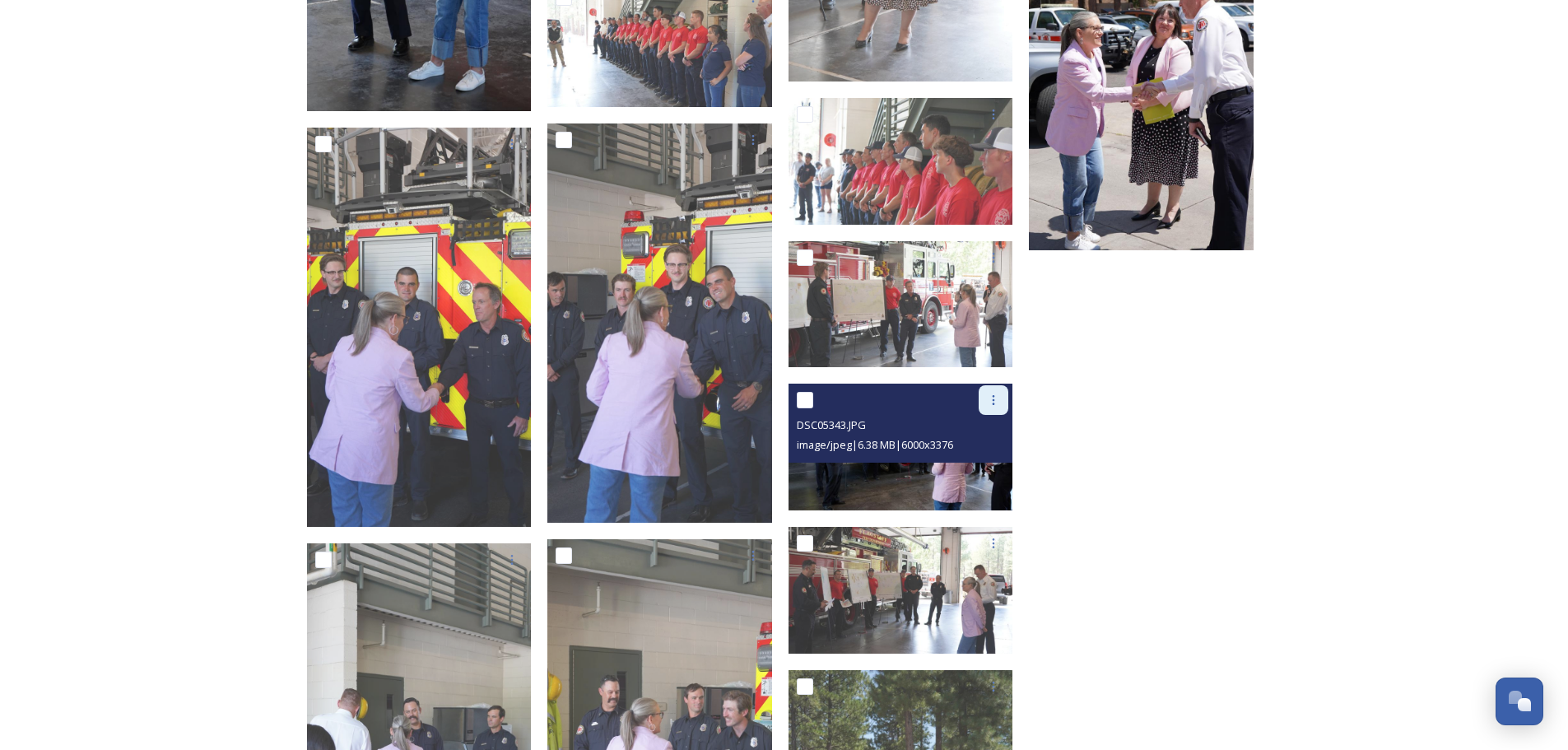
click at [997, 391] on div at bounding box center [994, 400] width 30 height 30
click at [982, 469] on span "Download" at bounding box center [974, 468] width 50 height 16
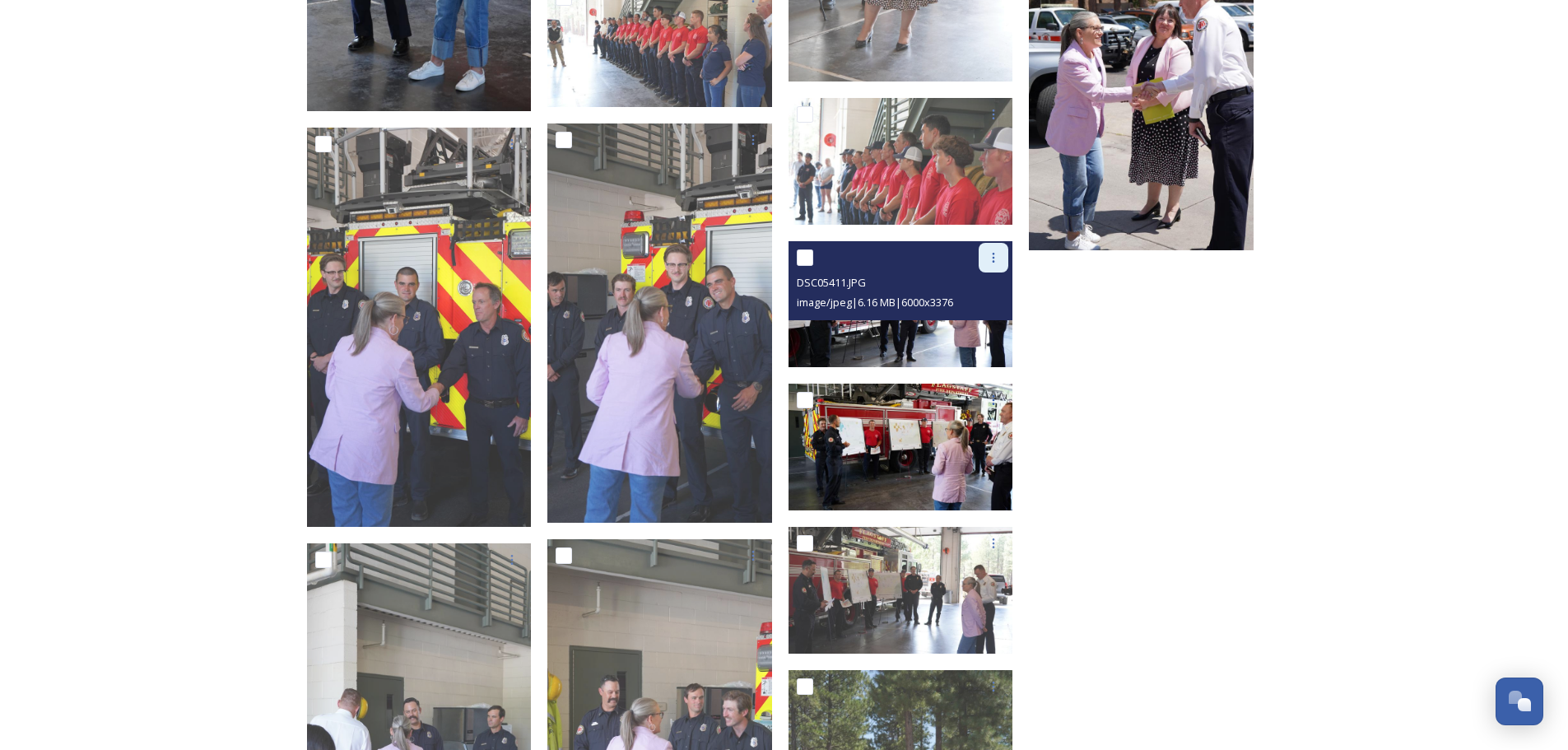
click at [997, 266] on div at bounding box center [994, 258] width 30 height 30
click at [985, 327] on span "Download" at bounding box center [974, 325] width 50 height 16
click at [992, 260] on icon at bounding box center [993, 257] width 13 height 13
click at [986, 323] on span "Download" at bounding box center [974, 325] width 50 height 16
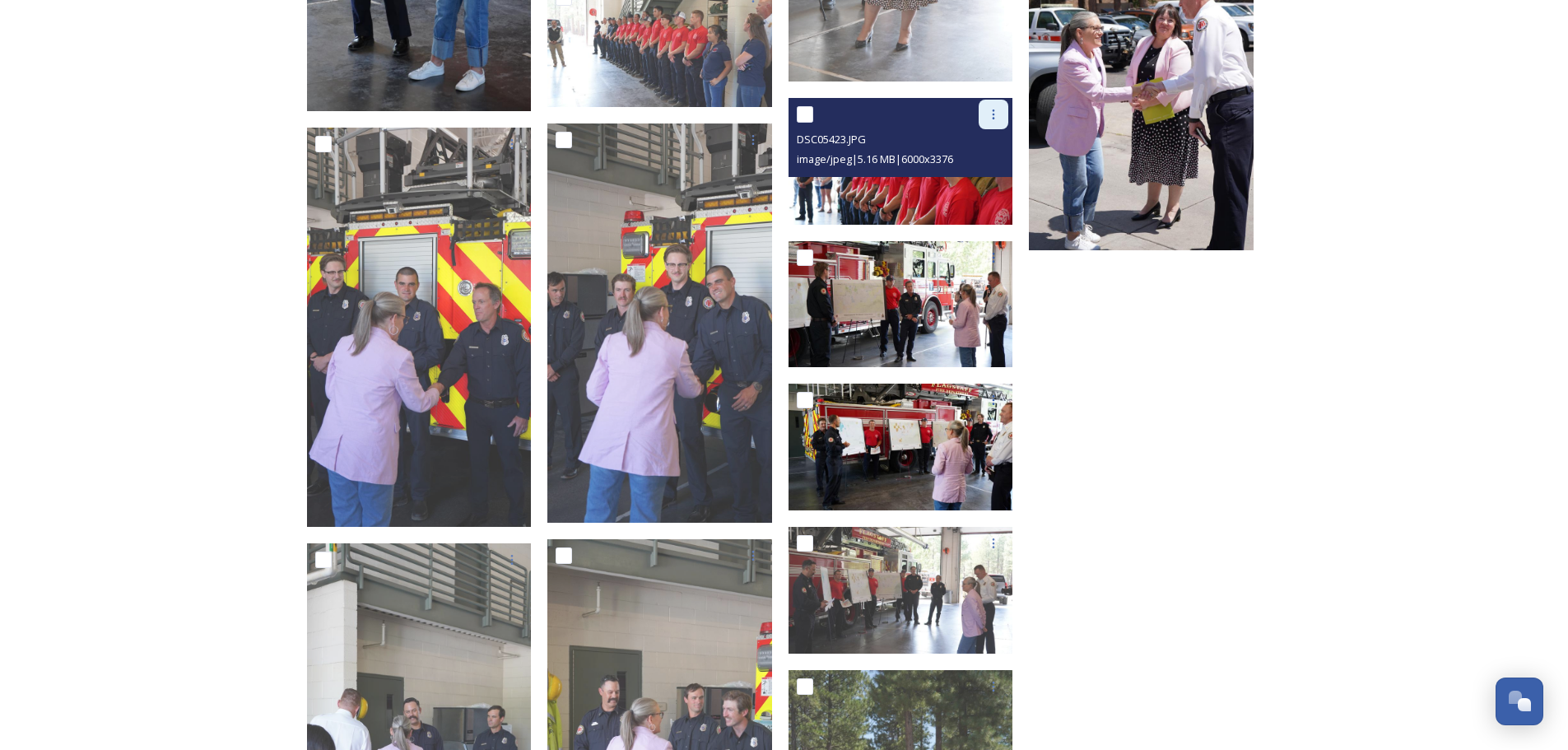
click at [992, 114] on icon at bounding box center [993, 114] width 13 height 13
click at [979, 178] on span "Download" at bounding box center [974, 183] width 50 height 16
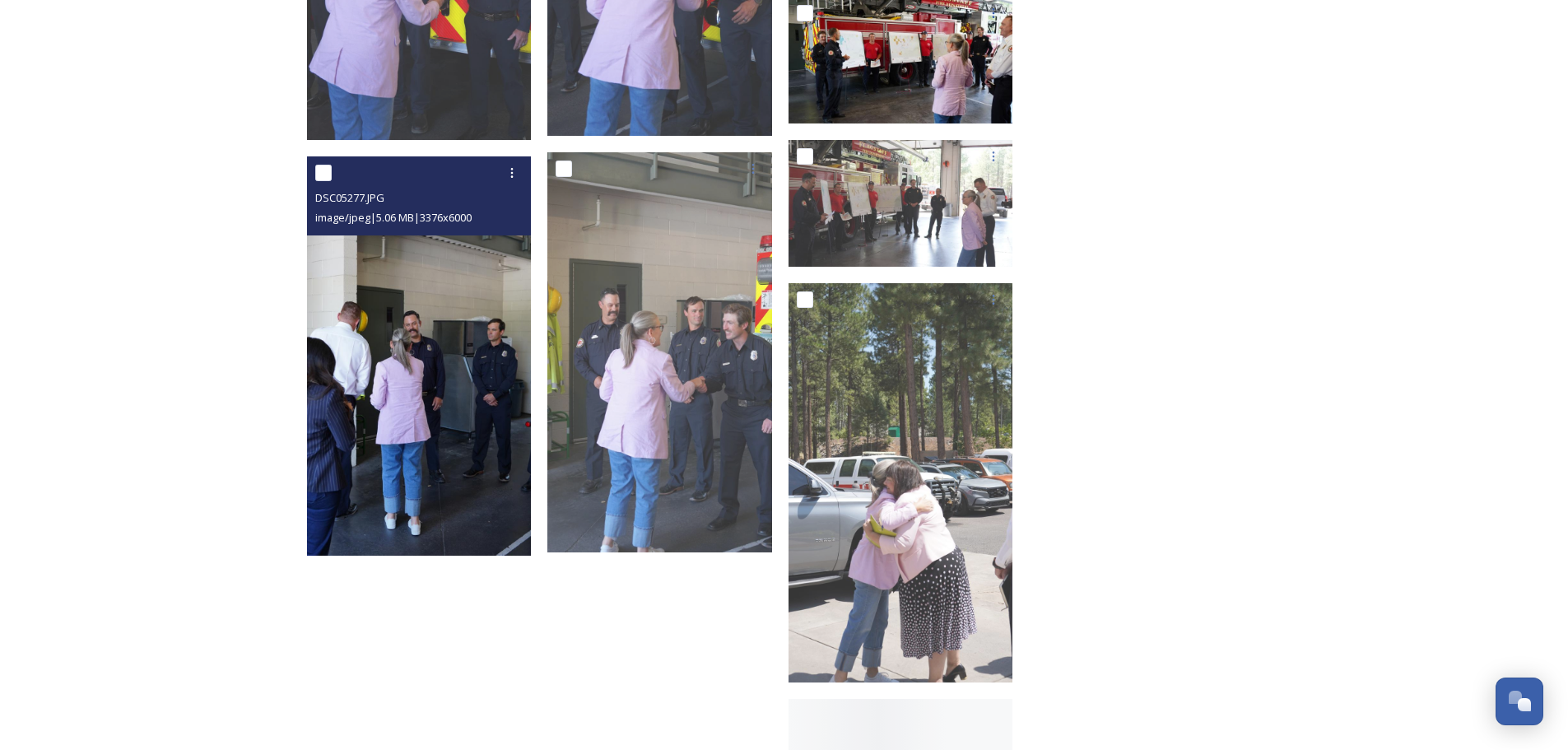
scroll to position [3539, 0]
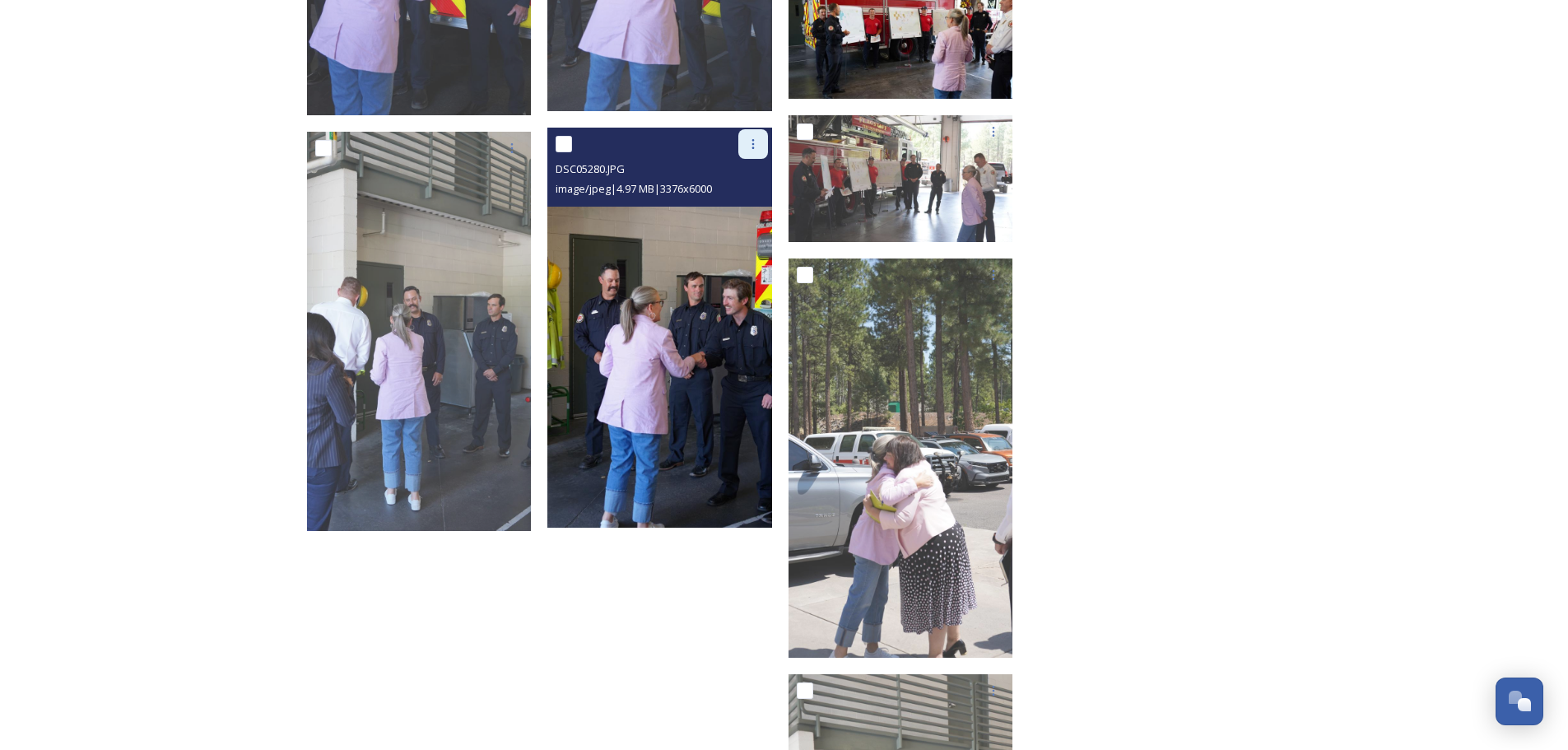
click at [750, 140] on icon at bounding box center [752, 143] width 13 height 13
click at [739, 214] on span "Download" at bounding box center [734, 212] width 50 height 16
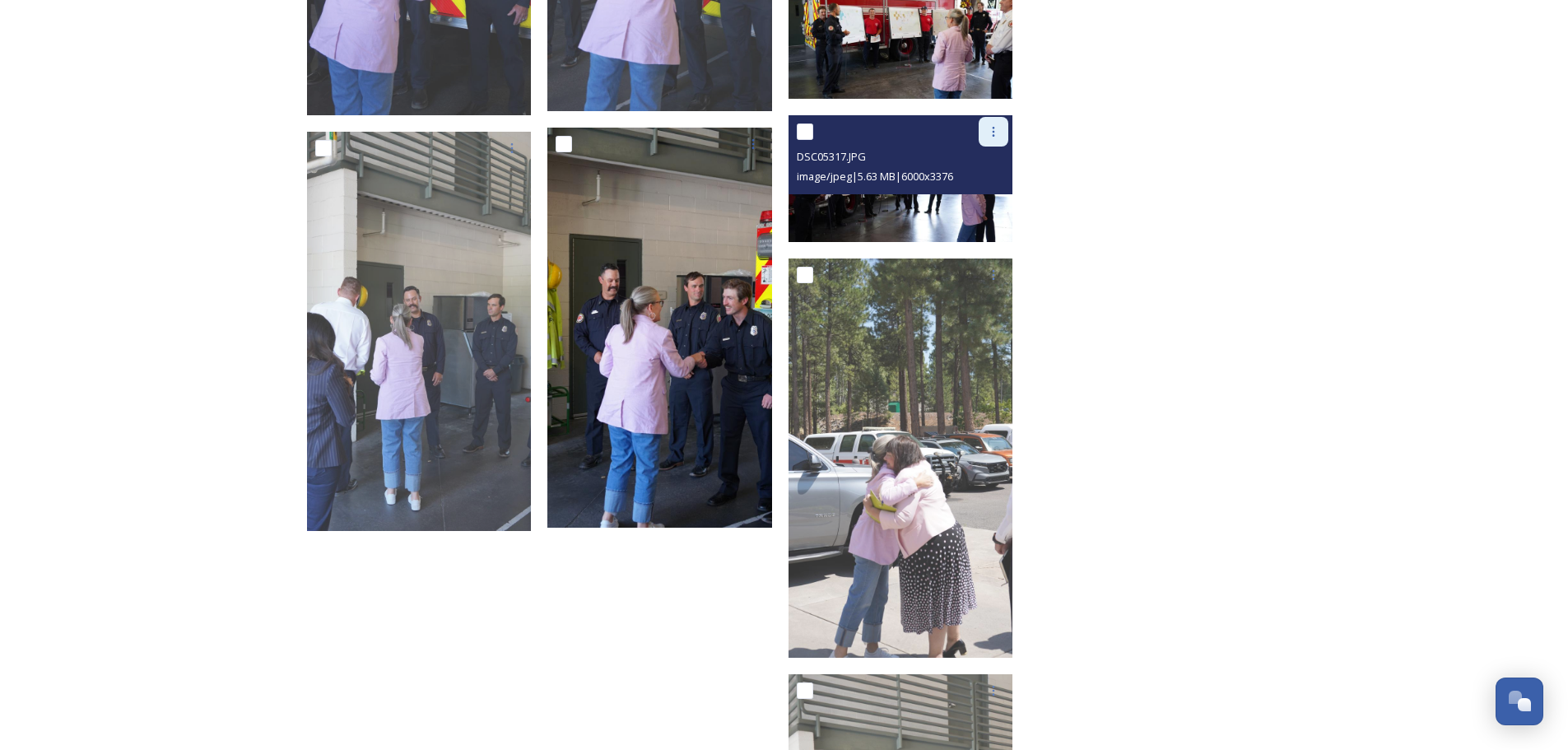
click at [1000, 125] on icon at bounding box center [993, 131] width 13 height 13
click at [975, 195] on span "Download" at bounding box center [974, 200] width 50 height 16
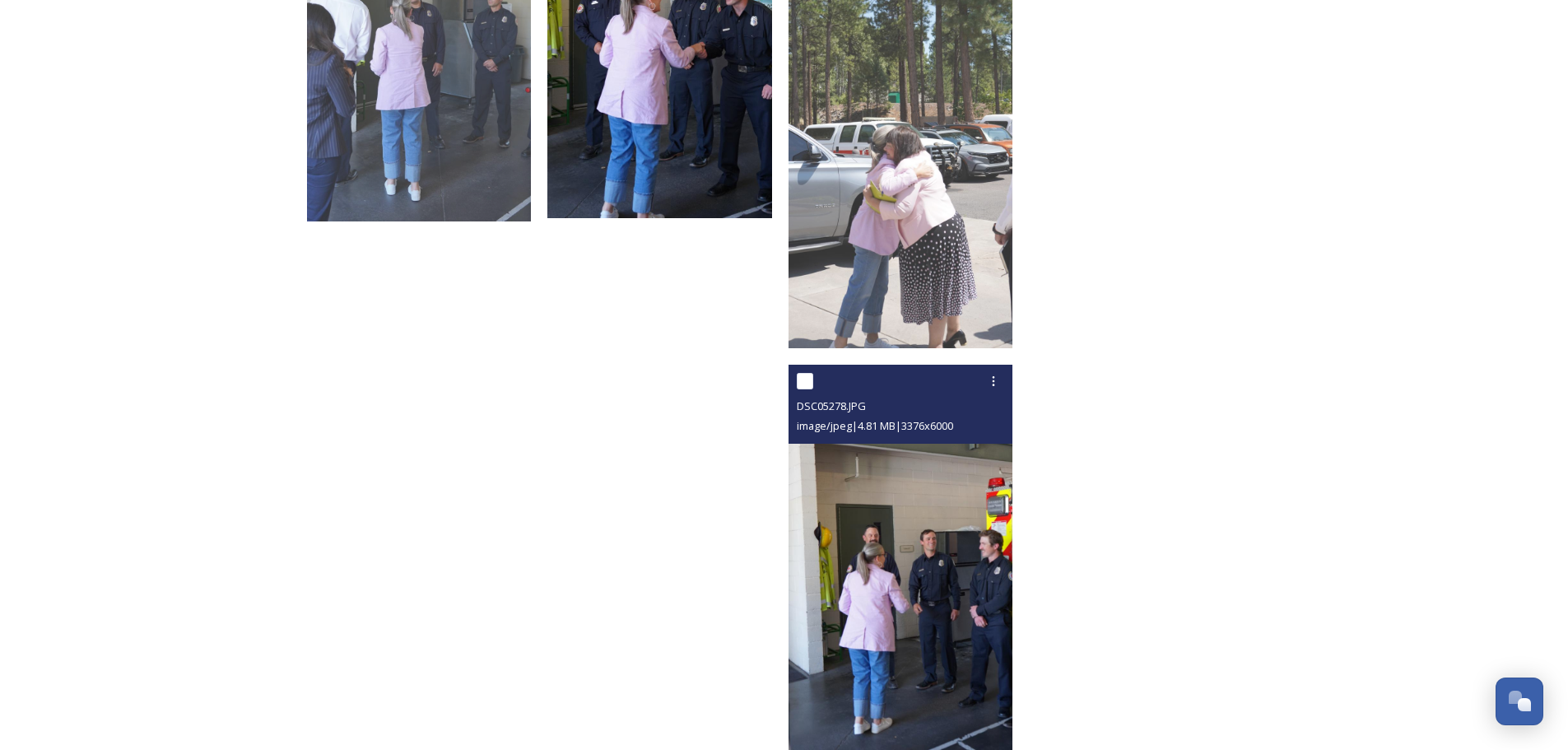
scroll to position [3647, 0]
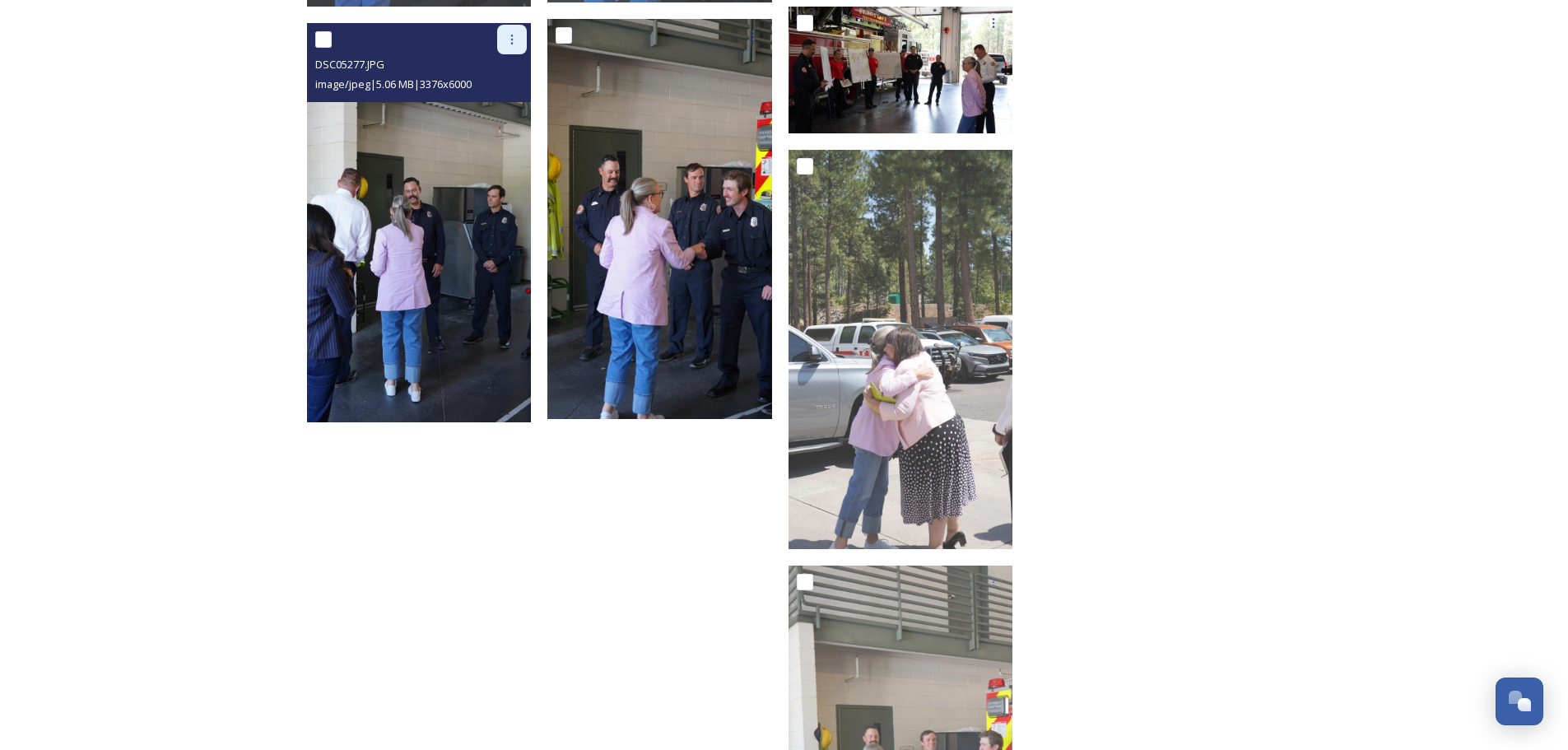
click at [517, 33] on icon at bounding box center [511, 39] width 13 height 13
click at [505, 102] on span "Download" at bounding box center [492, 108] width 50 height 16
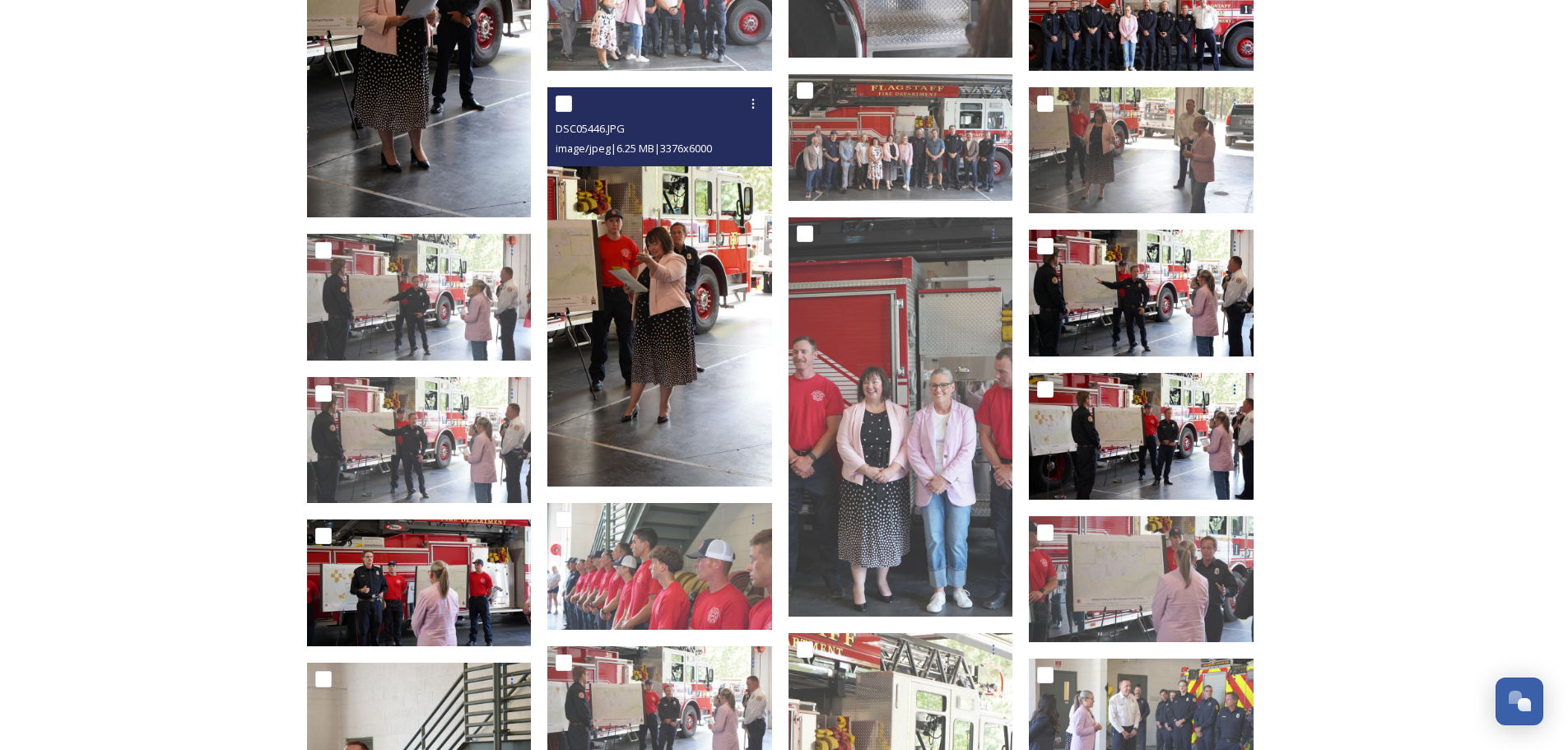
scroll to position [2166, 0]
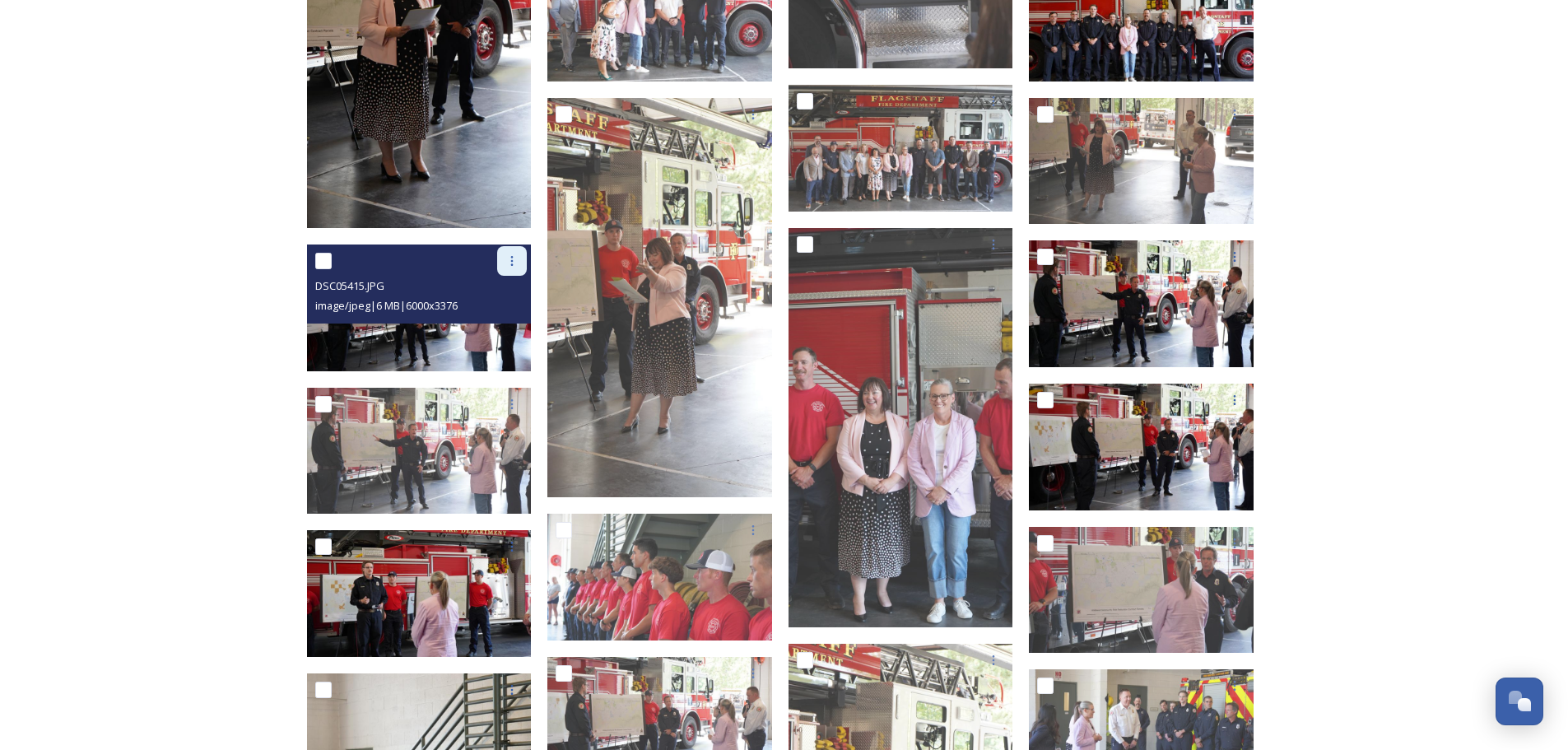
click at [509, 258] on icon at bounding box center [511, 260] width 13 height 13
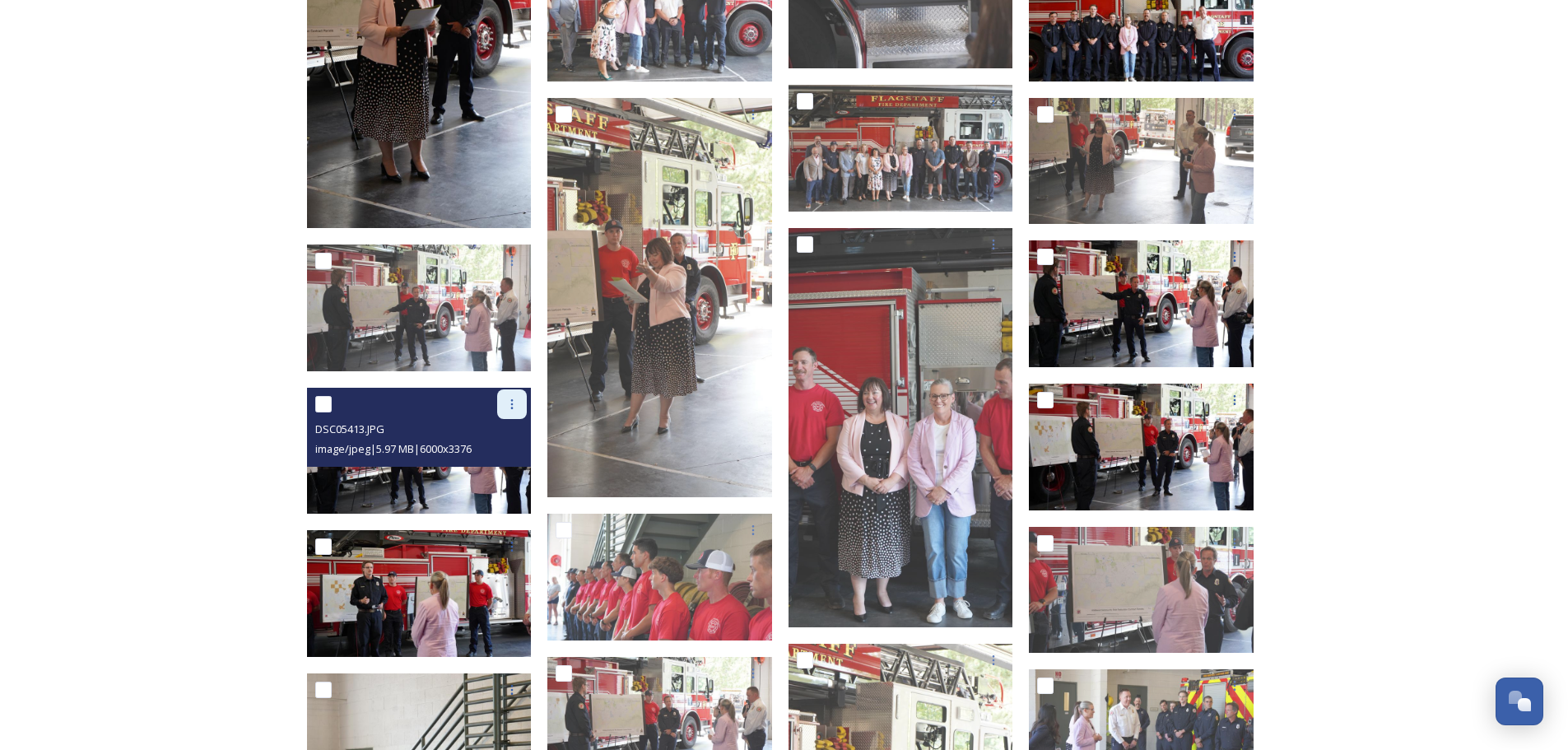
click at [520, 404] on div at bounding box center [512, 404] width 30 height 30
click at [501, 464] on span "Download" at bounding box center [492, 472] width 50 height 16
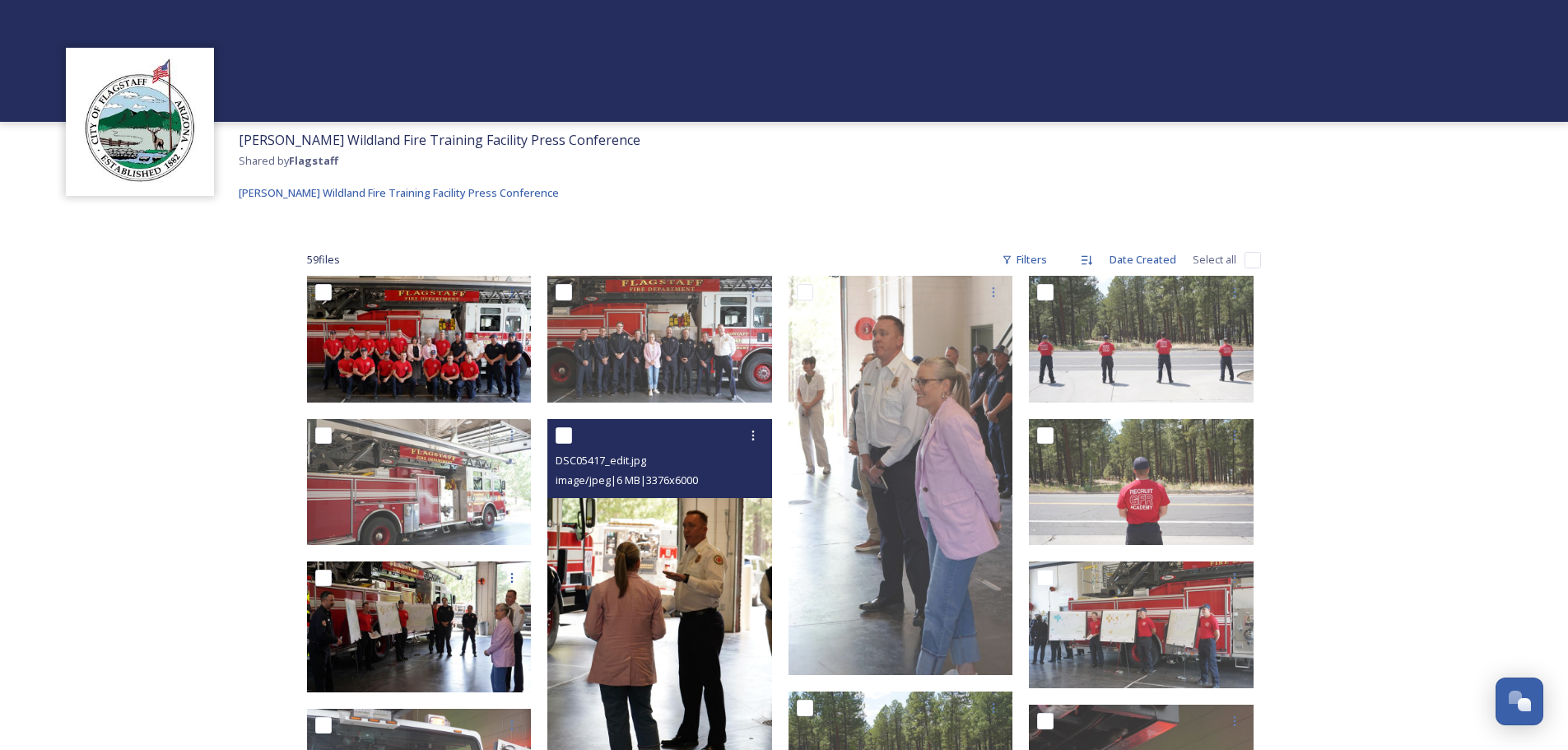
scroll to position [0, 0]
